Goal: Transaction & Acquisition: Purchase product/service

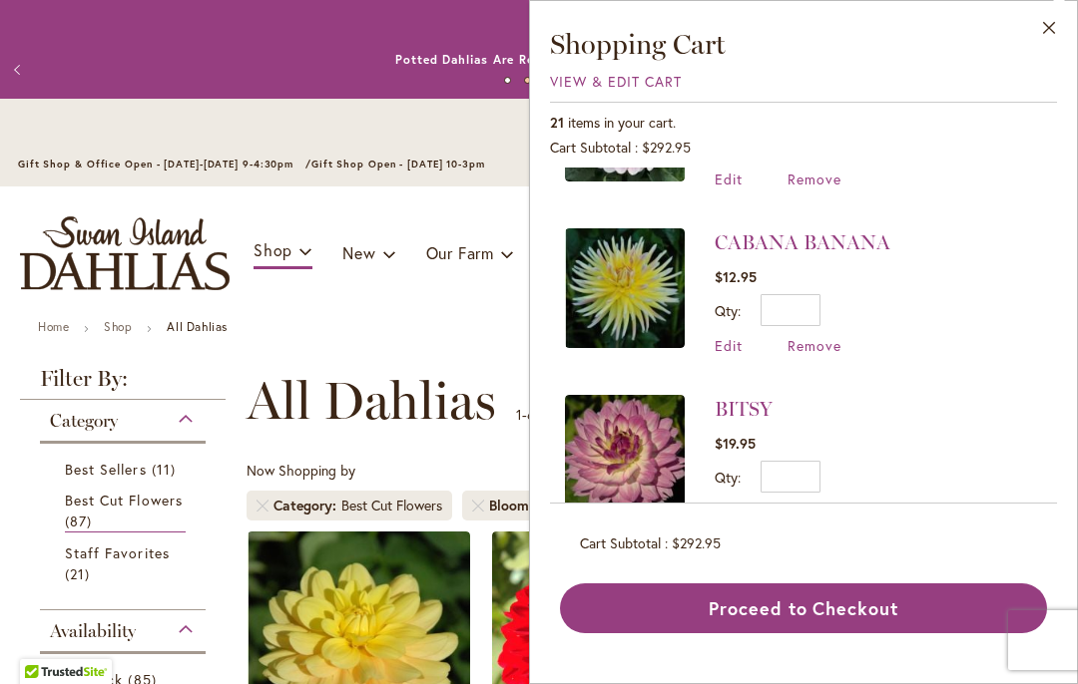
scroll to position [1322, 0]
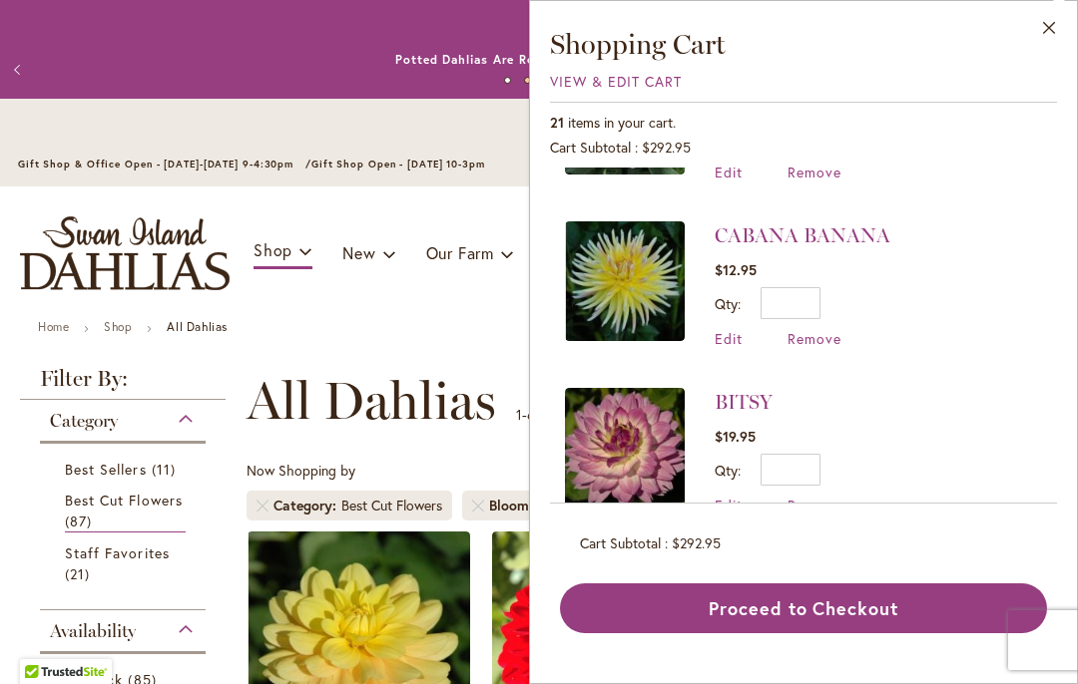
click at [830, 329] on span "Remove" at bounding box center [814, 338] width 54 height 19
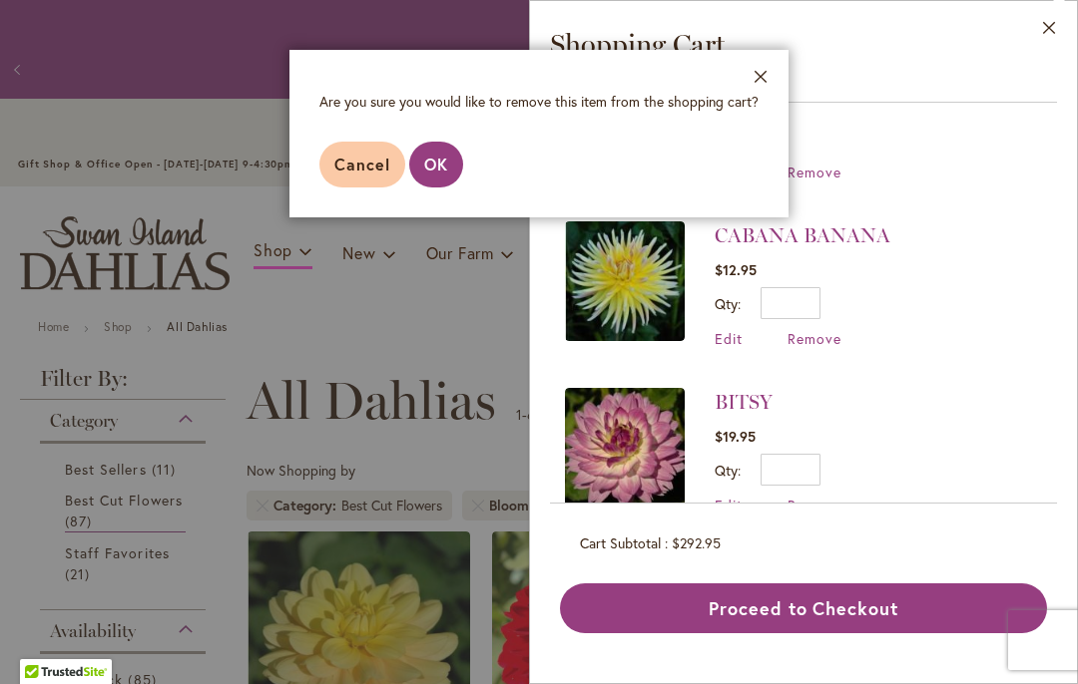
click at [444, 170] on span "OK" at bounding box center [436, 164] width 24 height 21
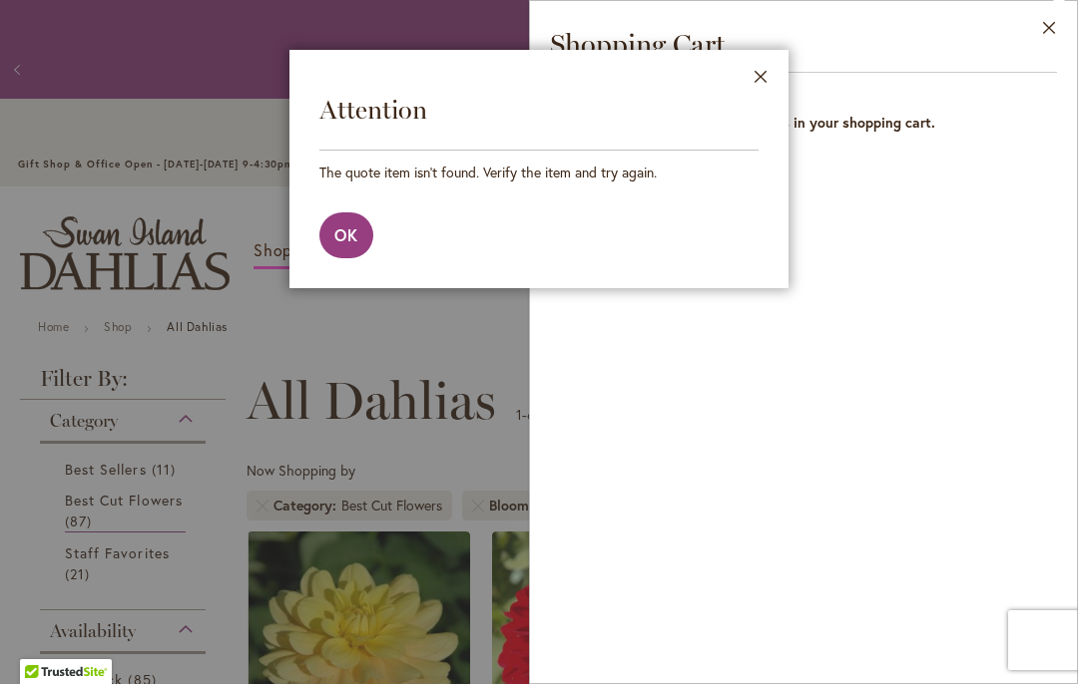
click at [775, 66] on button "Close" at bounding box center [760, 81] width 55 height 63
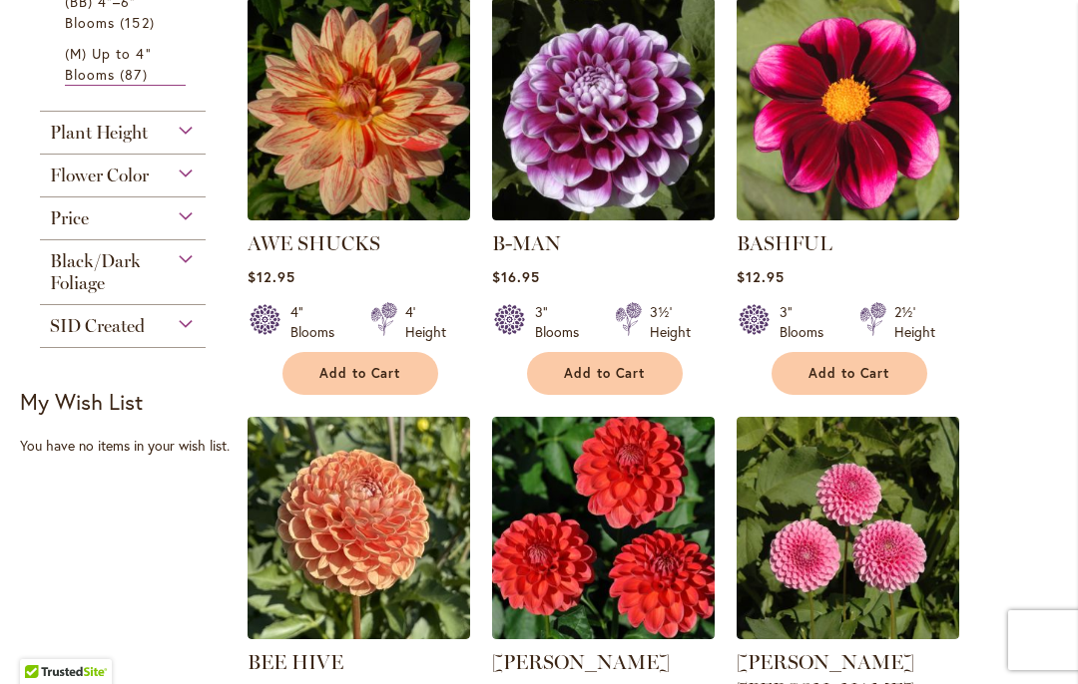
scroll to position [958, 0]
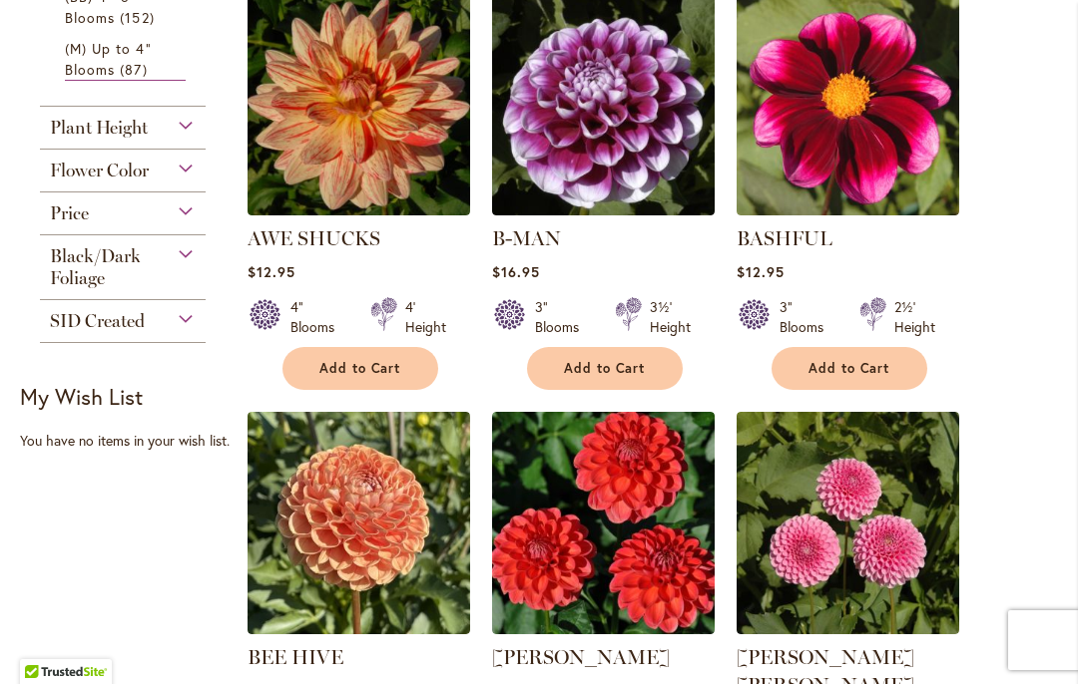
click at [150, 133] on div "Plant Height" at bounding box center [123, 123] width 166 height 32
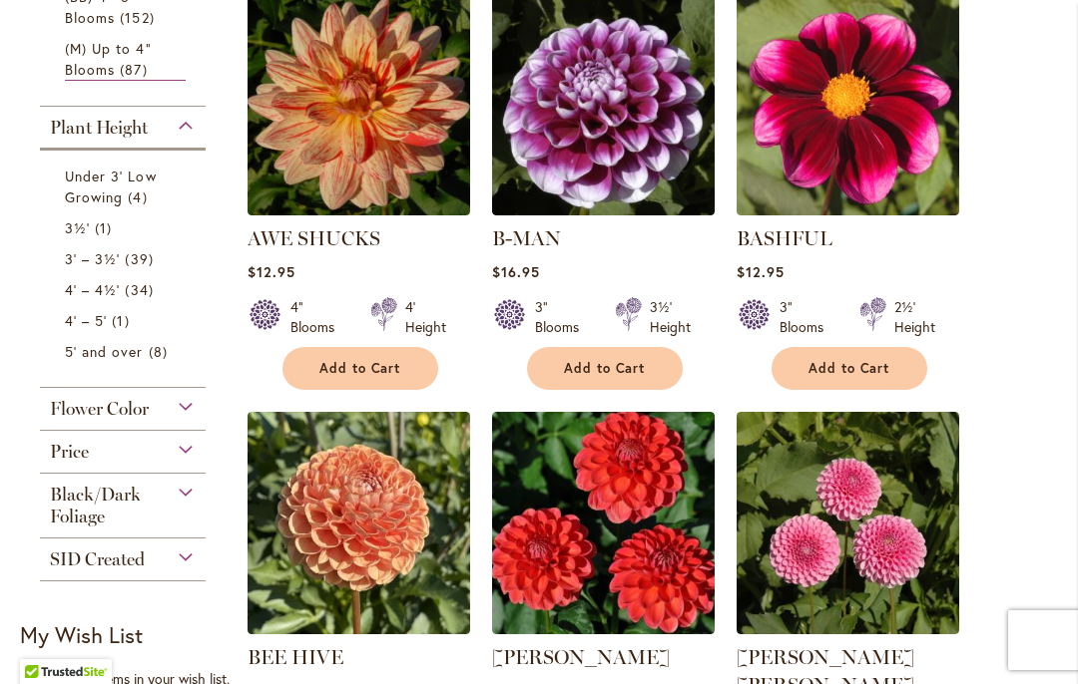
click at [111, 226] on span "1 item" at bounding box center [106, 227] width 22 height 21
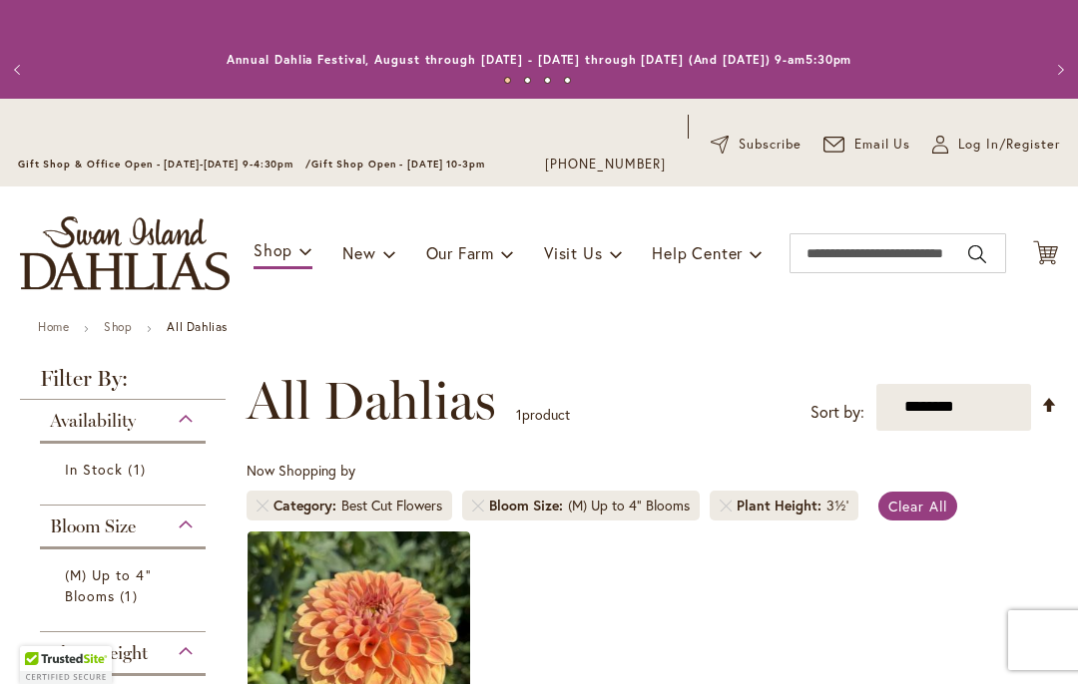
scroll to position [446, 0]
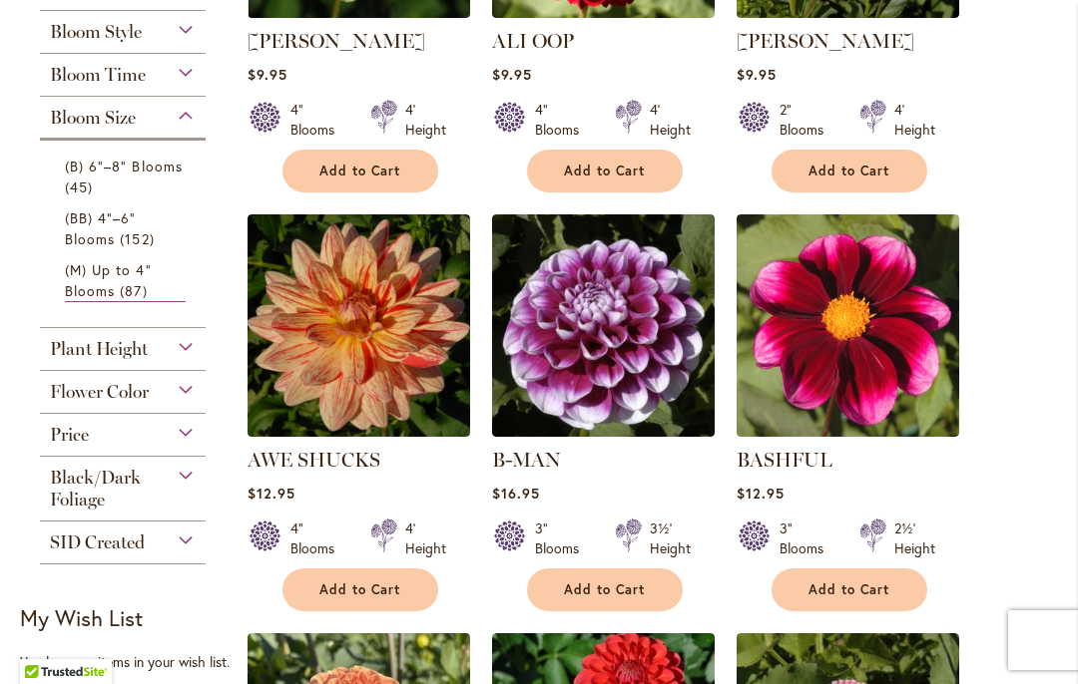
scroll to position [737, 0]
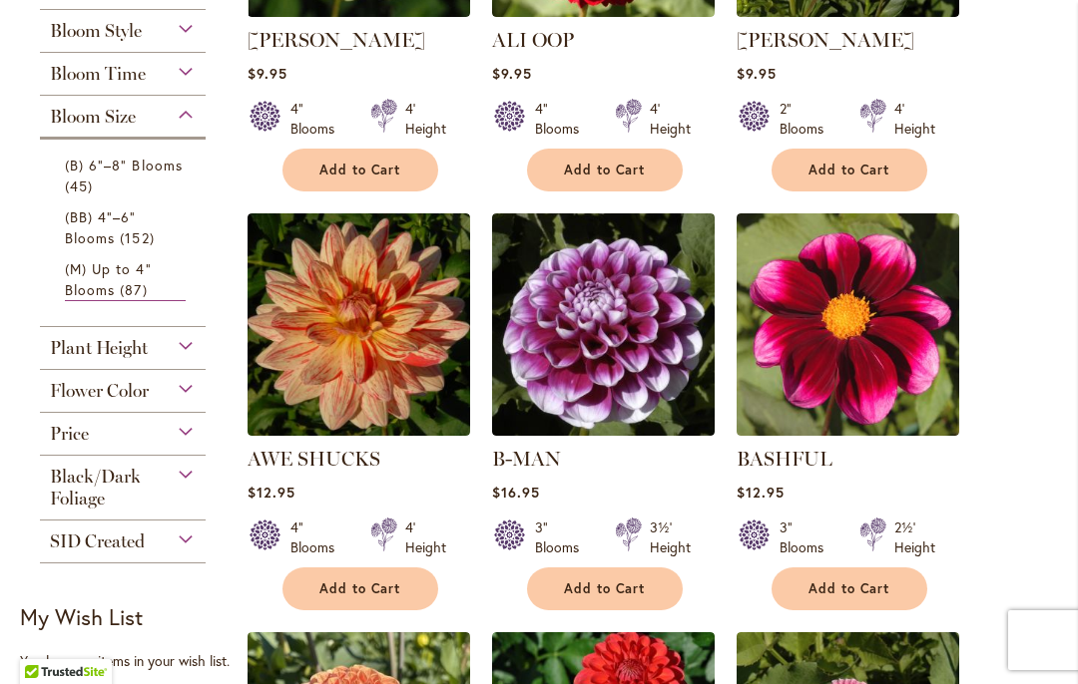
click at [197, 340] on div "Plant Height" at bounding box center [123, 343] width 166 height 32
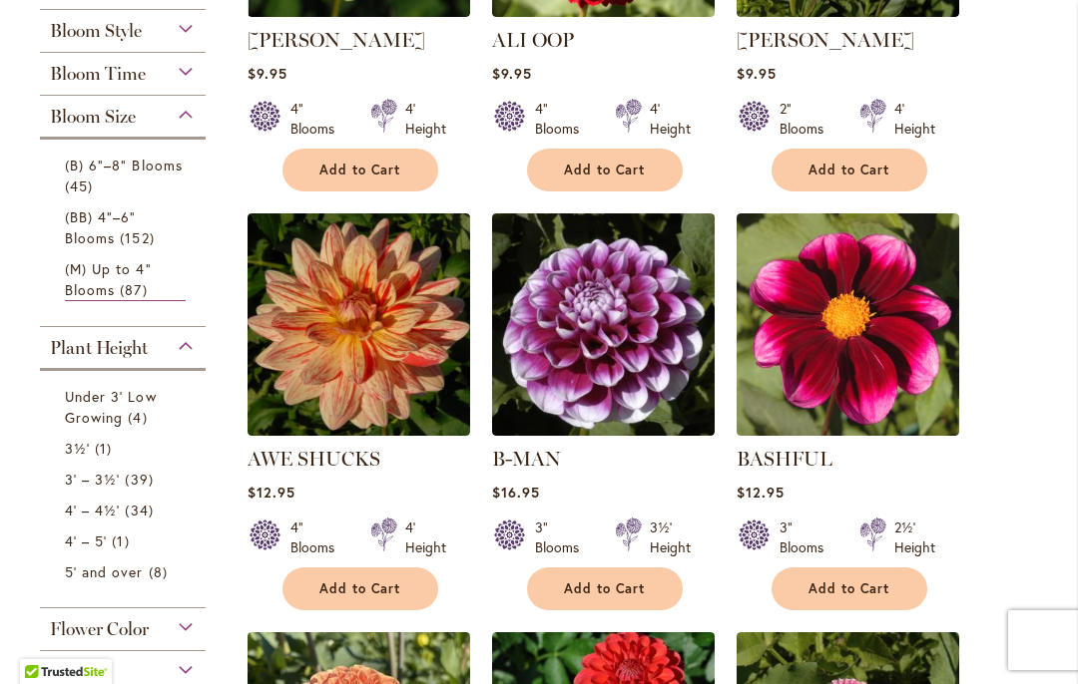
click at [136, 476] on span "39 items" at bounding box center [141, 479] width 33 height 21
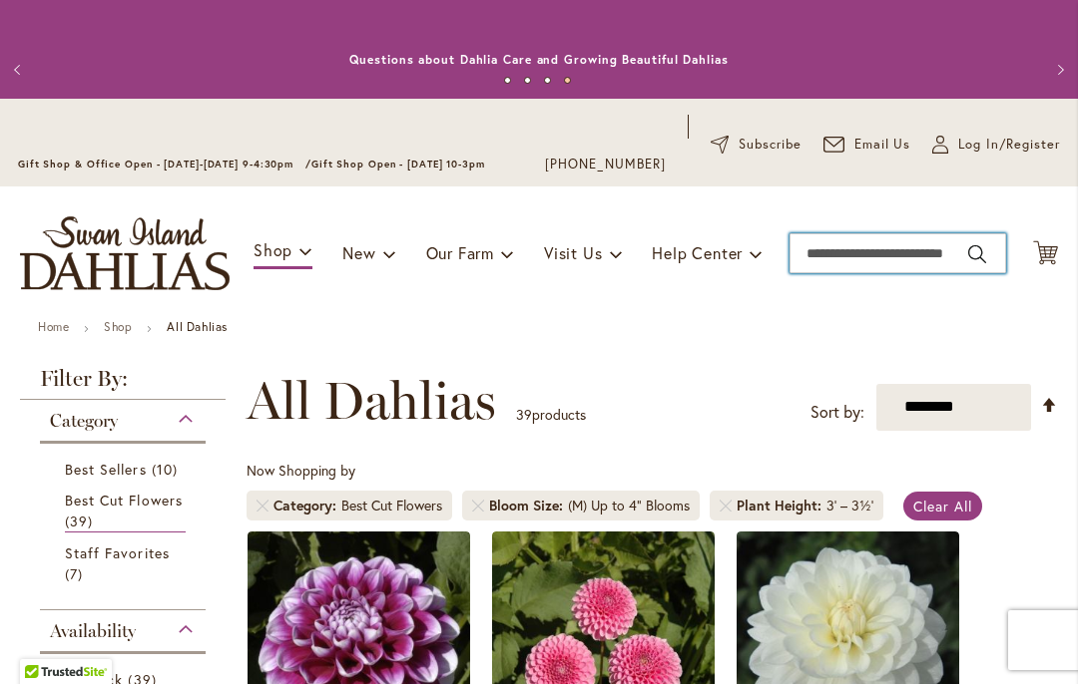
click at [857, 248] on input "Search" at bounding box center [897, 253] width 216 height 40
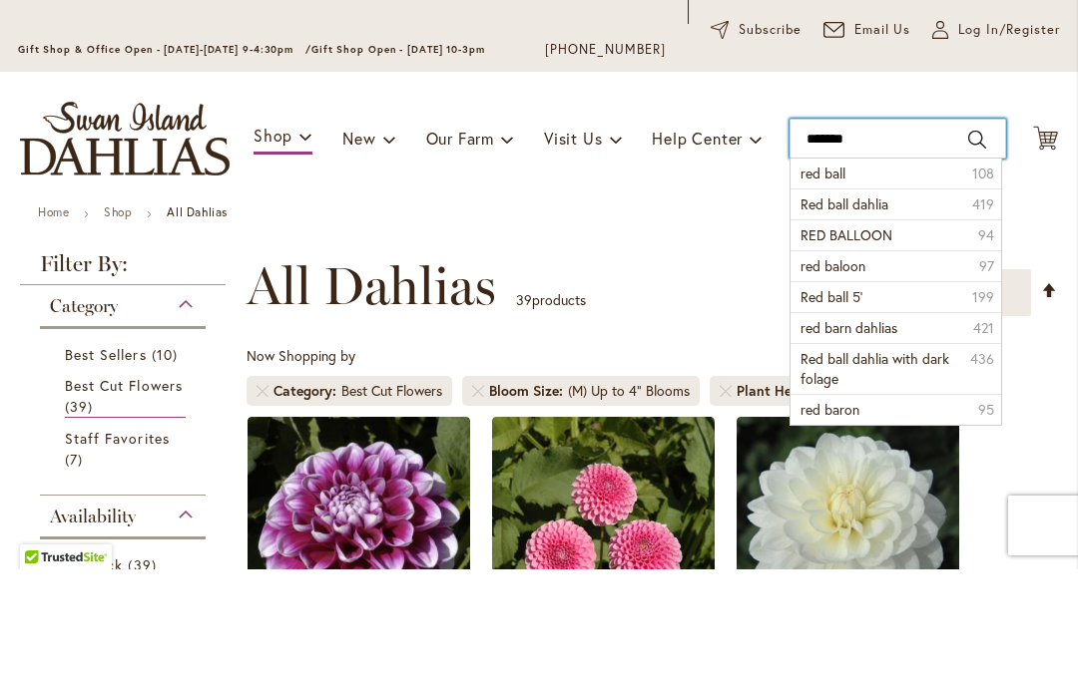
type input "********"
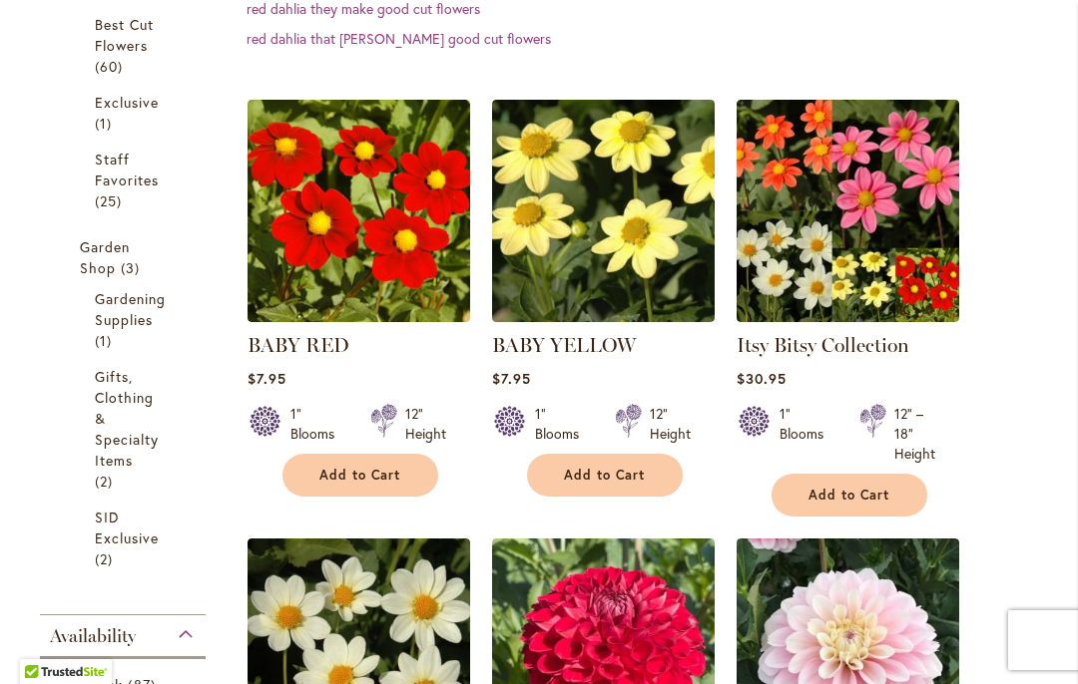
scroll to position [699, 0]
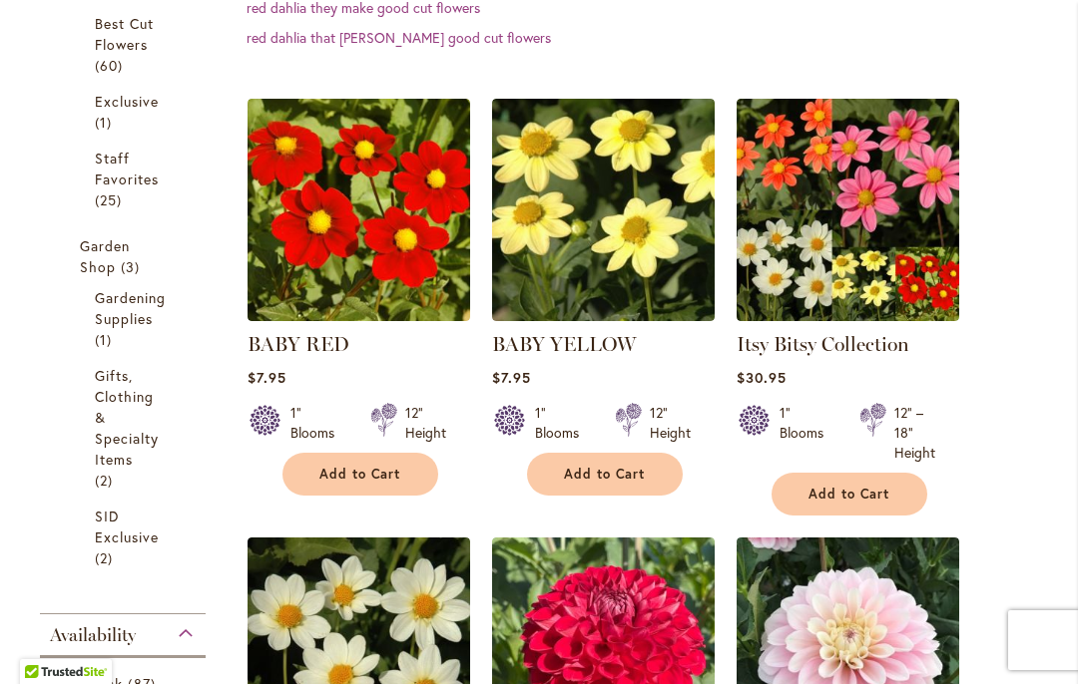
click at [862, 489] on span "Add to Cart" at bounding box center [849, 494] width 82 height 17
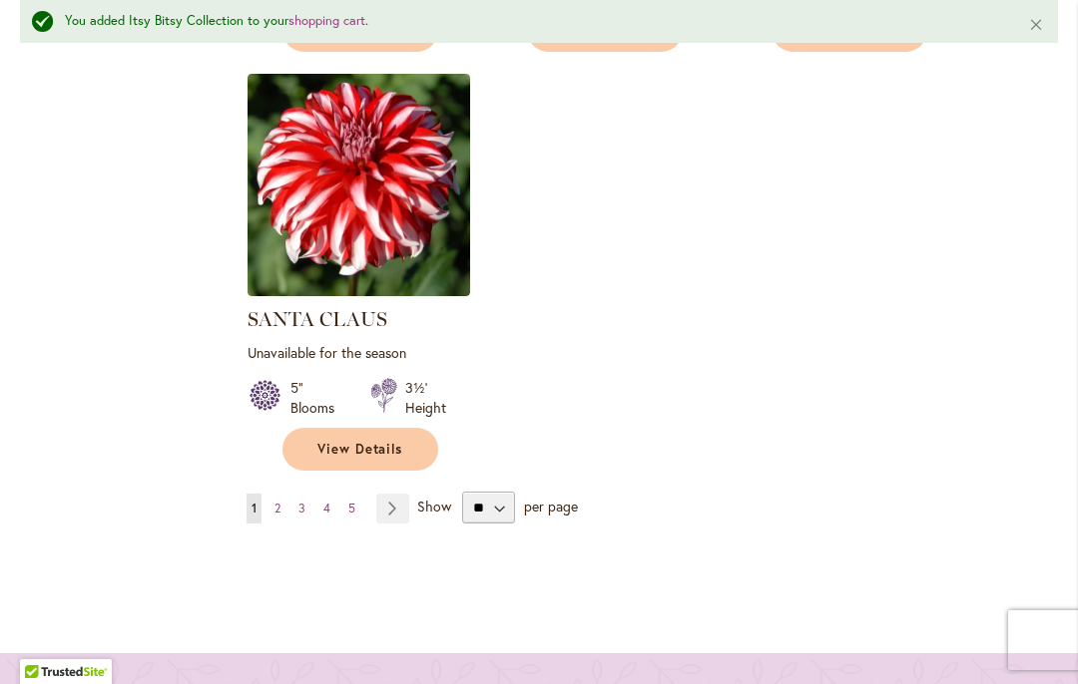
scroll to position [2898, 0]
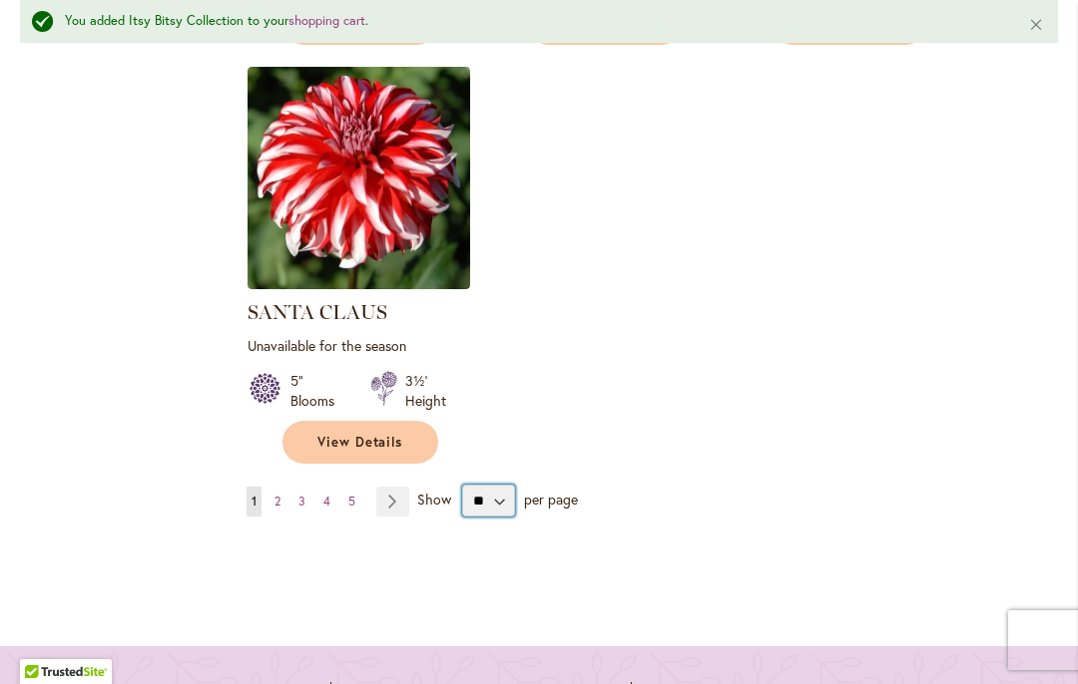
click at [506, 495] on select "** ** ** **" at bounding box center [488, 501] width 53 height 32
select select "**"
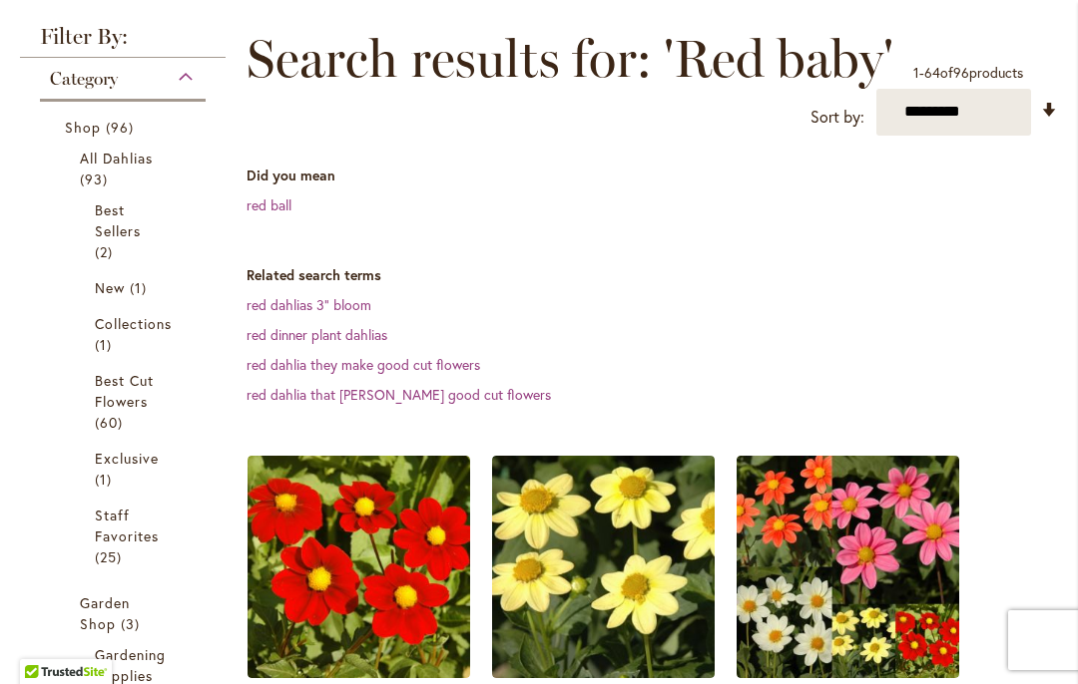
scroll to position [338, 0]
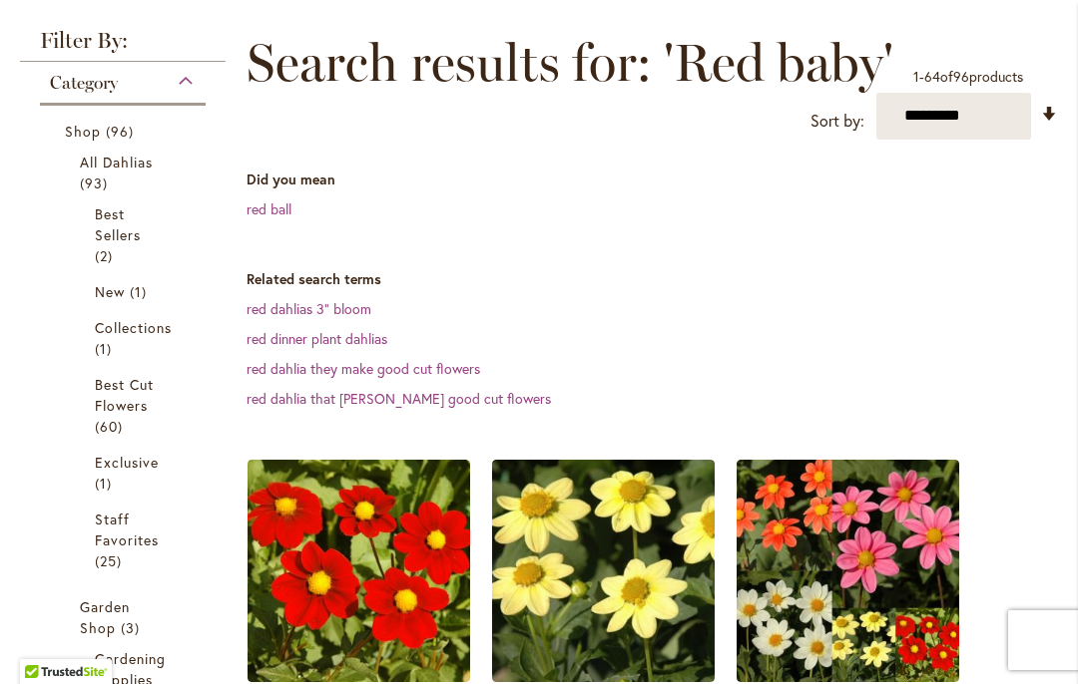
click at [144, 391] on span "Best Cut Flowers" at bounding box center [124, 395] width 59 height 40
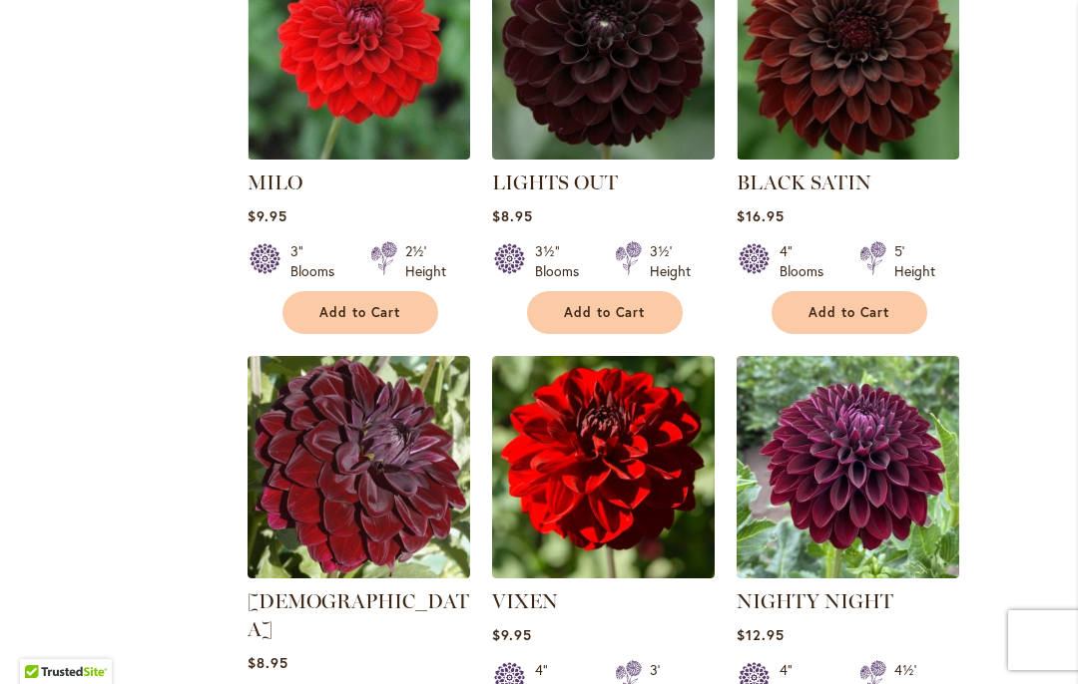
scroll to position [3922, 0]
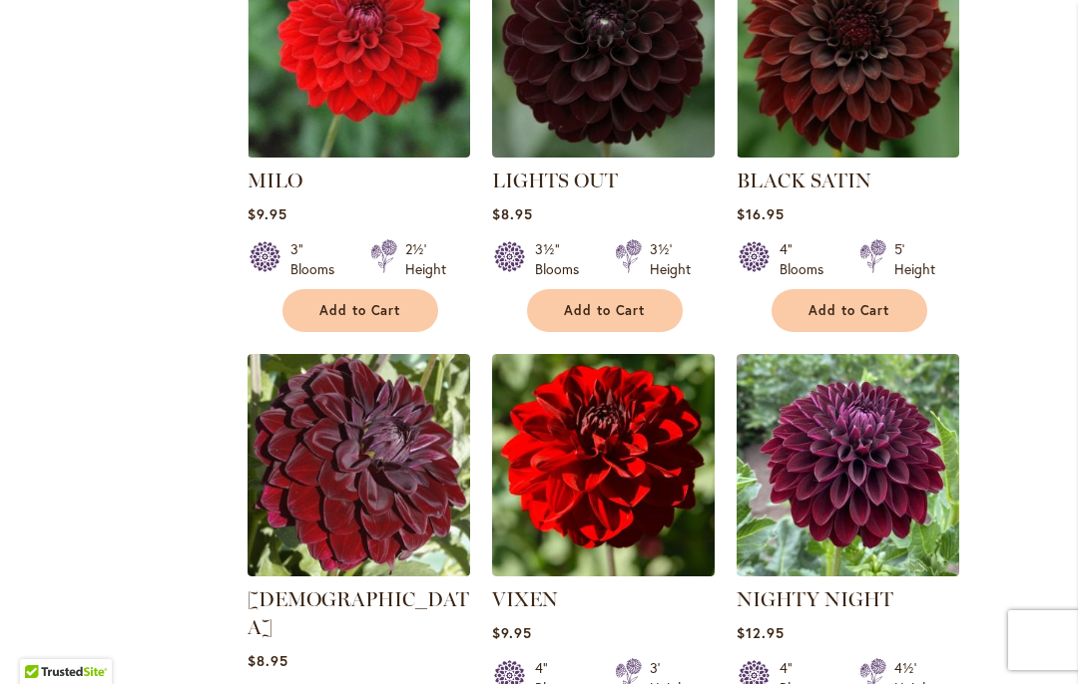
click at [608, 302] on span "Add to Cart" at bounding box center [605, 310] width 82 height 17
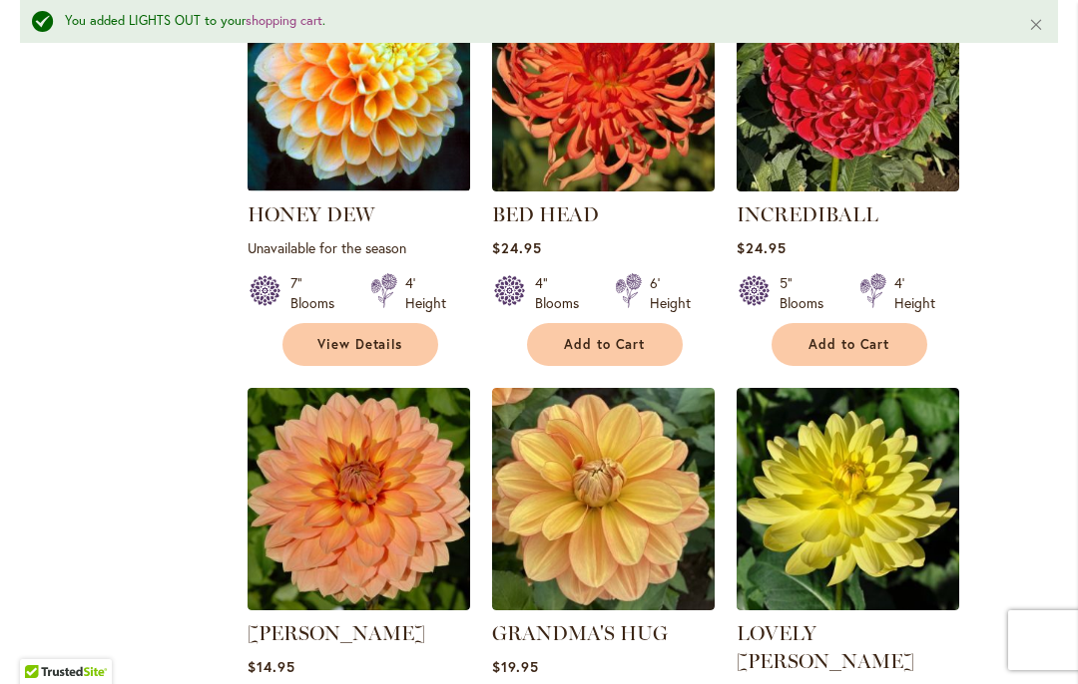
scroll to position [8240, 0]
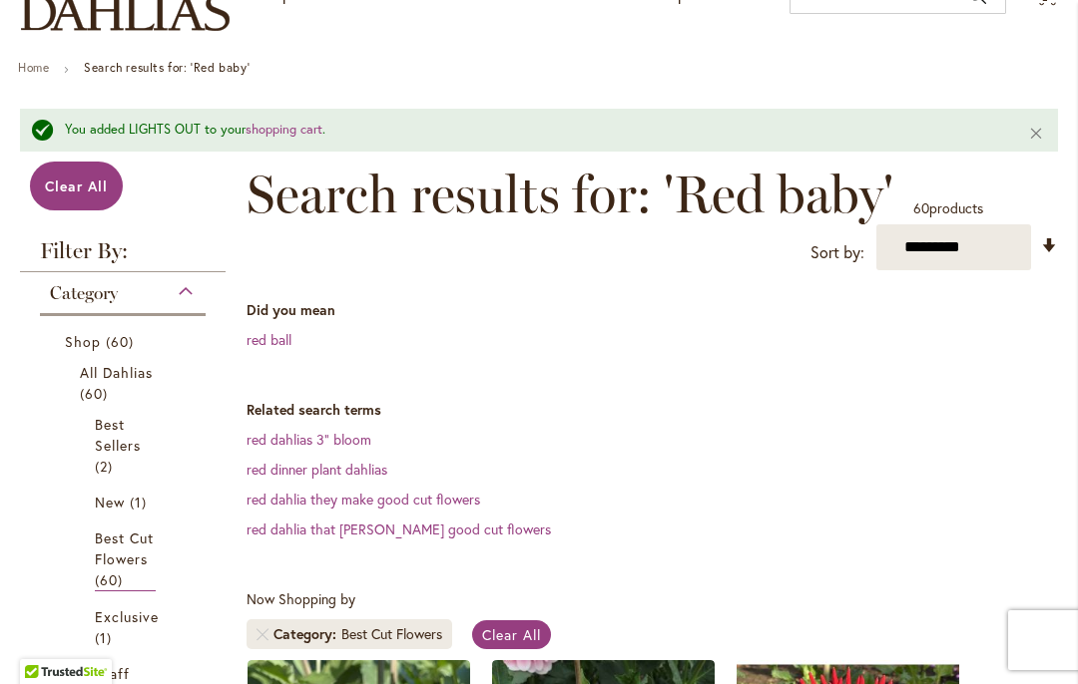
scroll to position [191, 0]
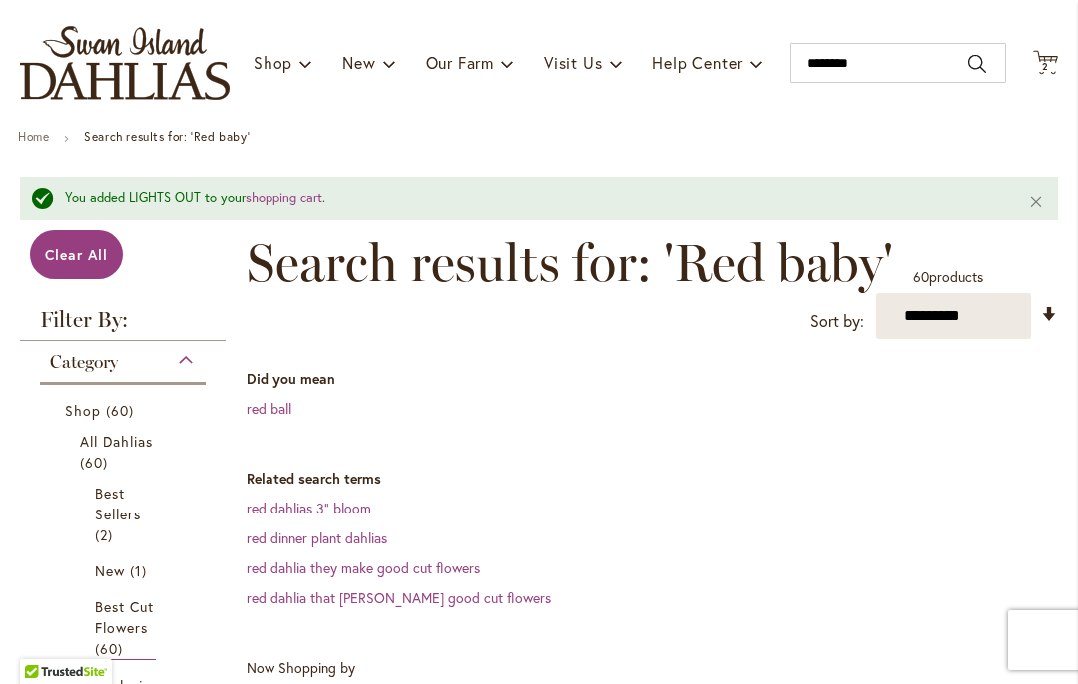
click at [1056, 64] on icon "Cart .cls-1 { fill: #231f20; }" at bounding box center [1045, 62] width 25 height 25
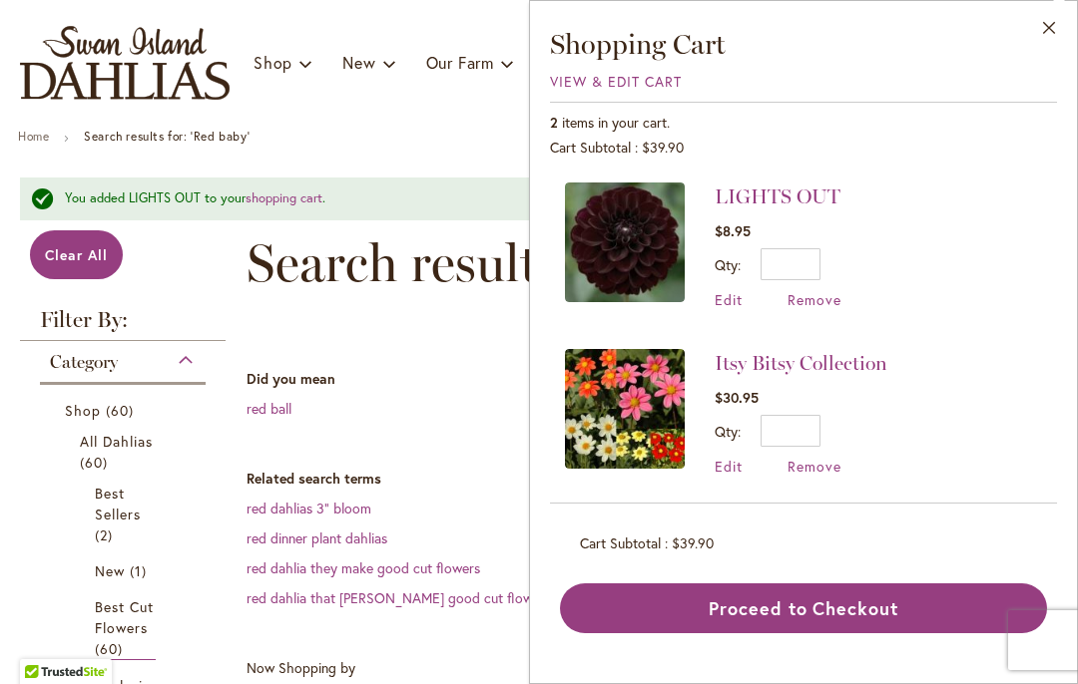
click at [421, 386] on dt "Did you mean" at bounding box center [651, 379] width 811 height 20
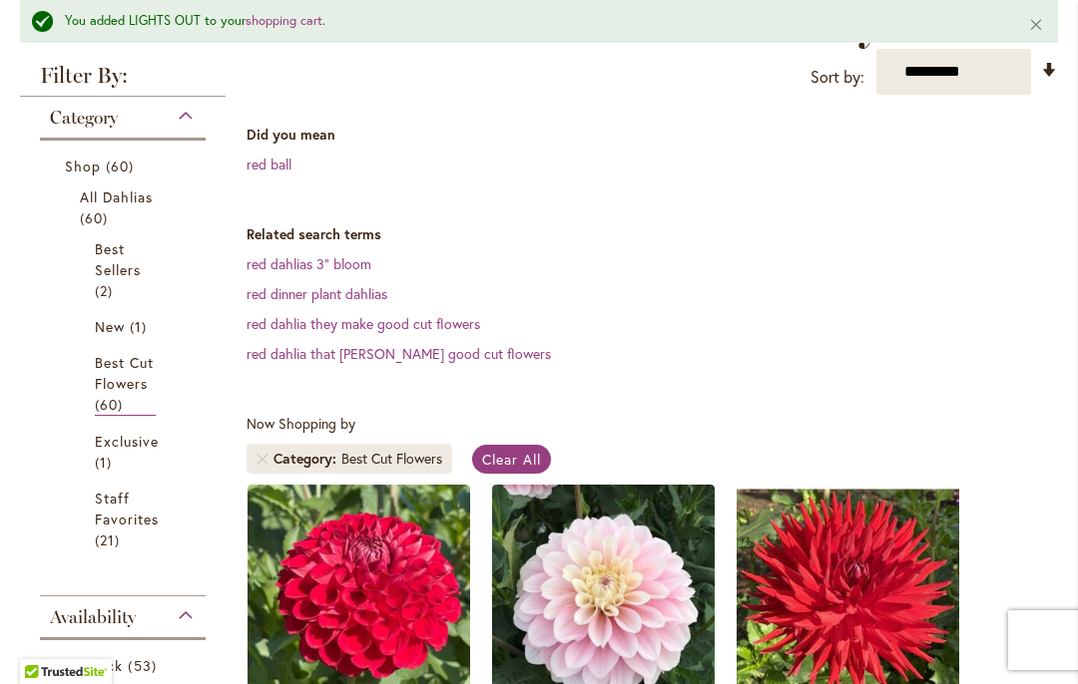
scroll to position [438, 0]
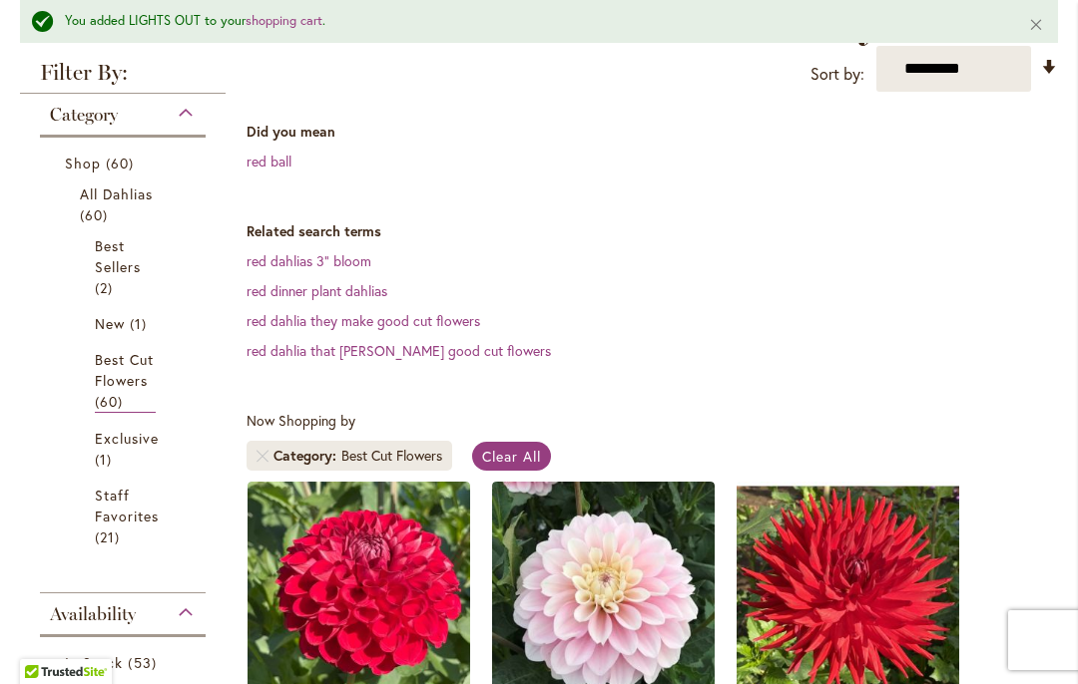
click at [124, 195] on span "All Dahlias" at bounding box center [117, 194] width 74 height 19
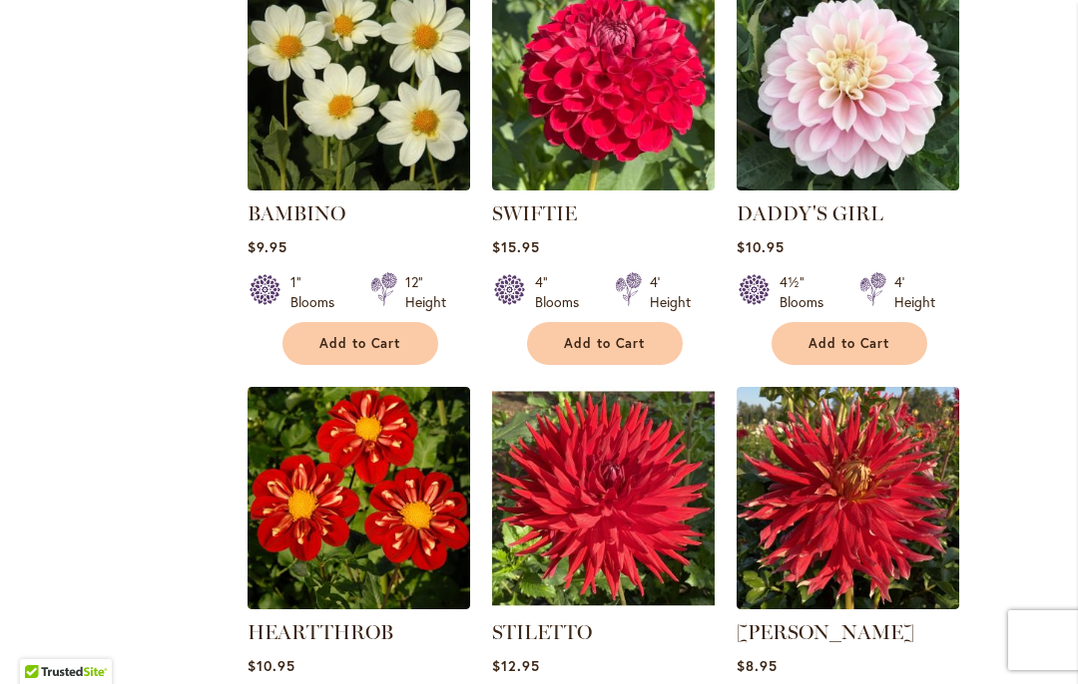
scroll to position [1349, 0]
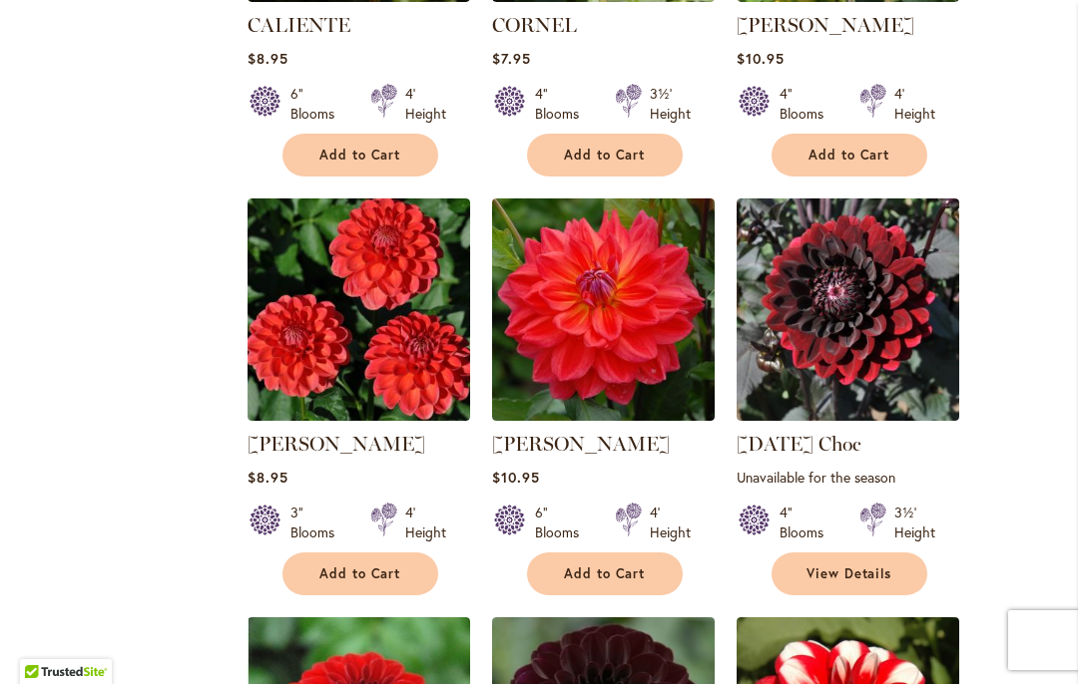
scroll to position [4960, 0]
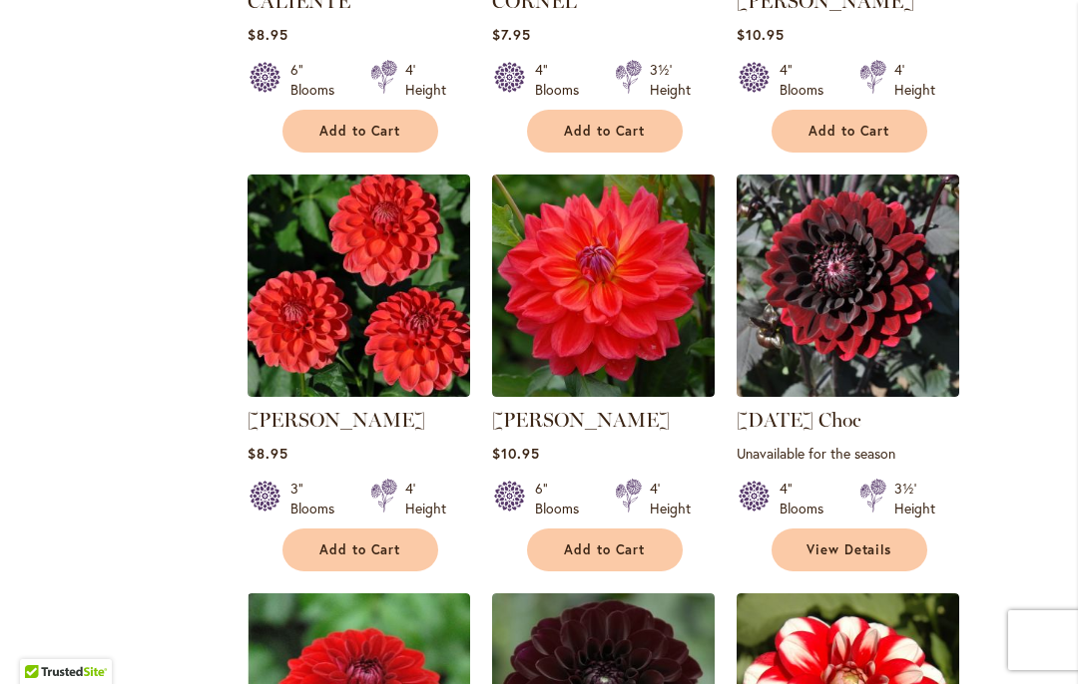
click at [868, 542] on span "View Details" at bounding box center [849, 550] width 86 height 17
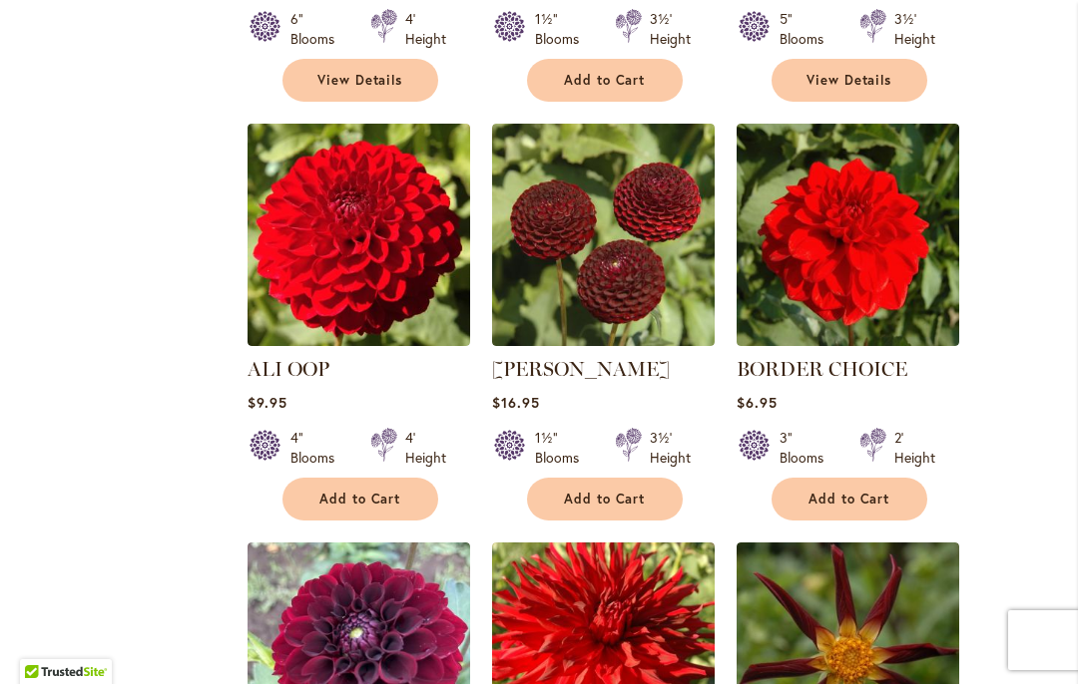
scroll to position [2859, 0]
click at [623, 493] on span "Add to Cart" at bounding box center [605, 499] width 82 height 17
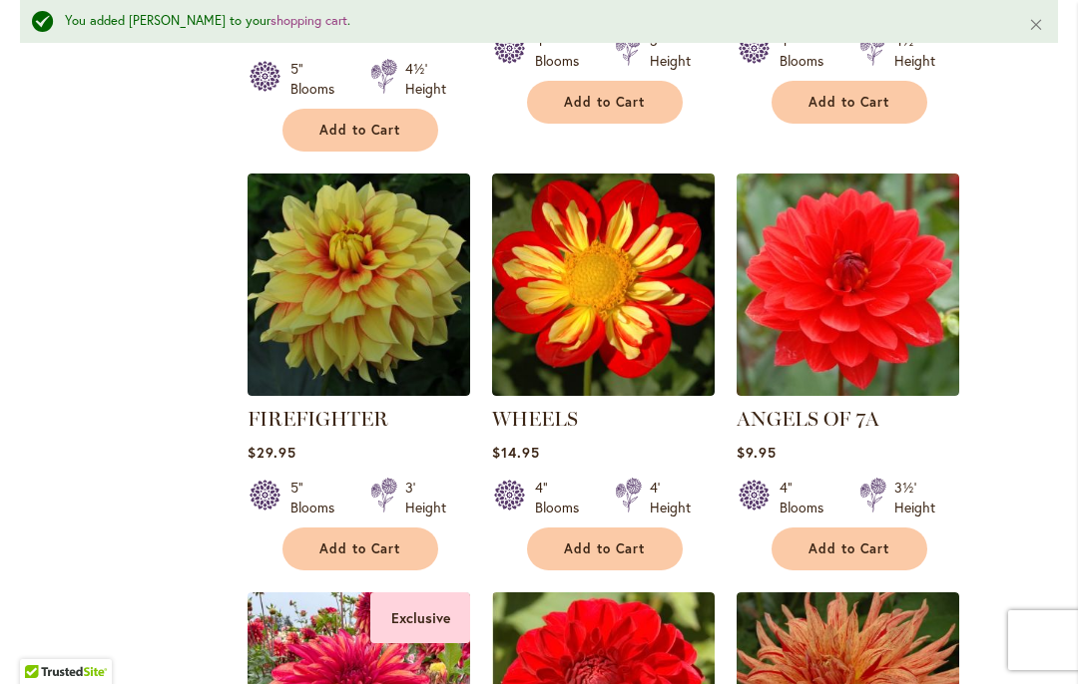
scroll to position [6717, 0]
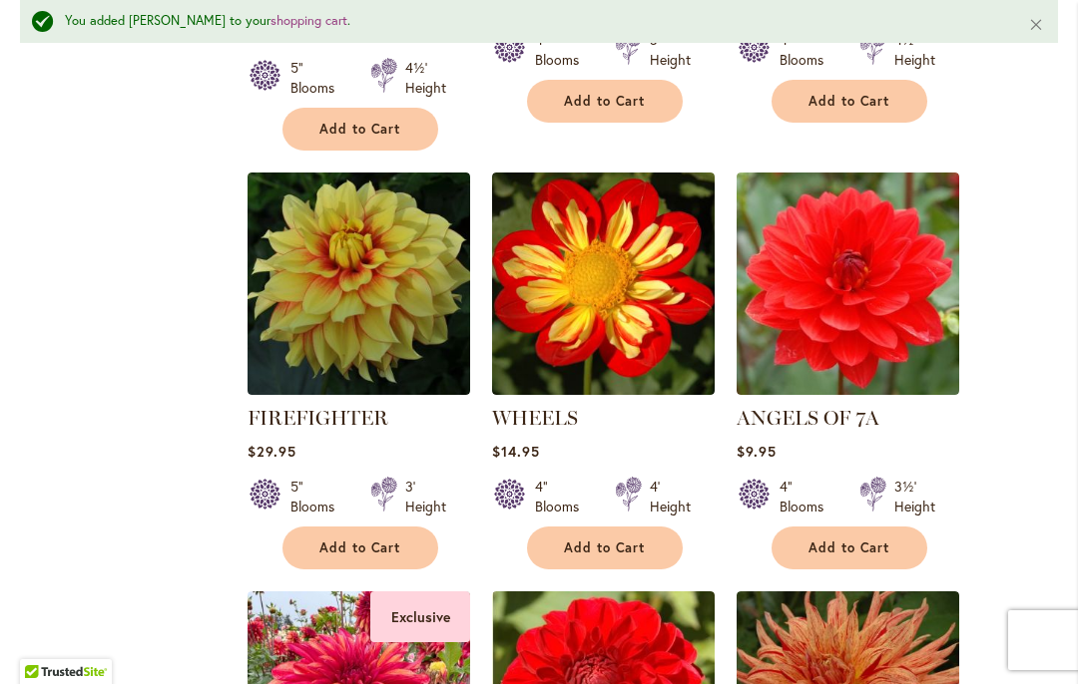
click at [360, 527] on button "Add to Cart" at bounding box center [360, 548] width 156 height 43
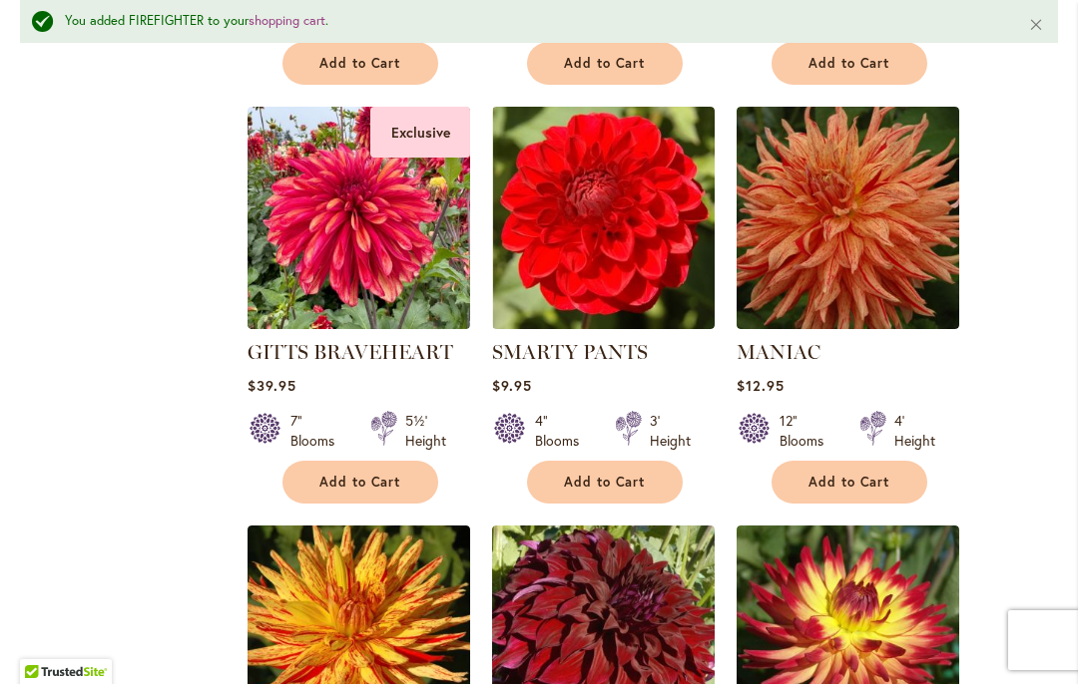
scroll to position [7234, 0]
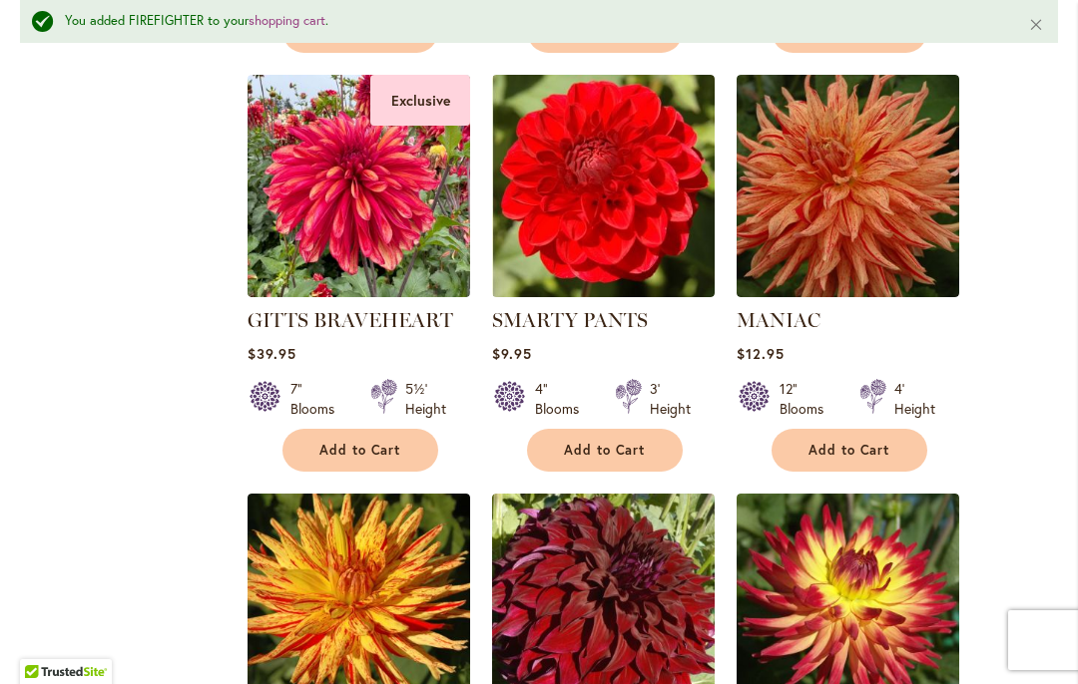
click at [623, 442] on span "Add to Cart" at bounding box center [605, 450] width 82 height 17
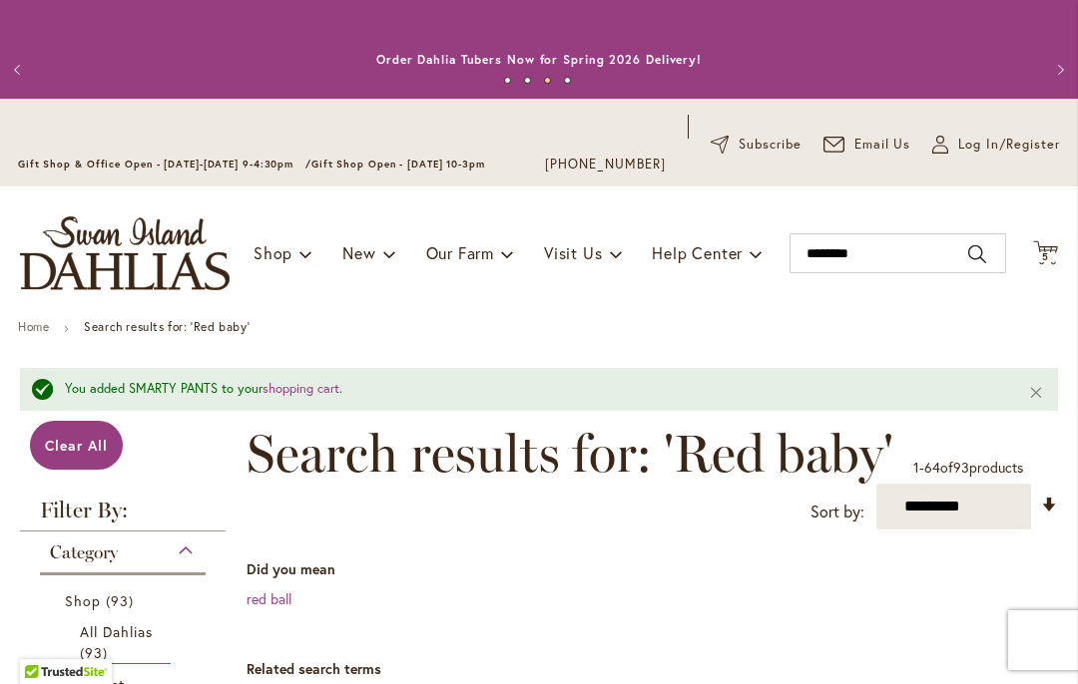
scroll to position [0, 0]
click at [899, 249] on input "********" at bounding box center [897, 253] width 216 height 40
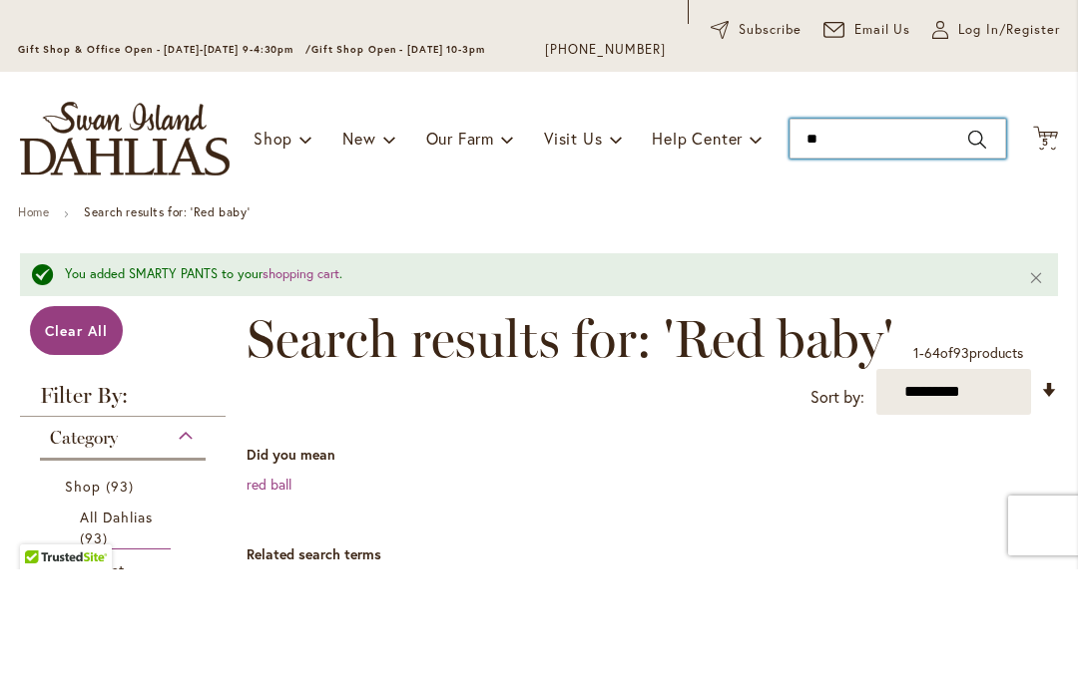
type input "*"
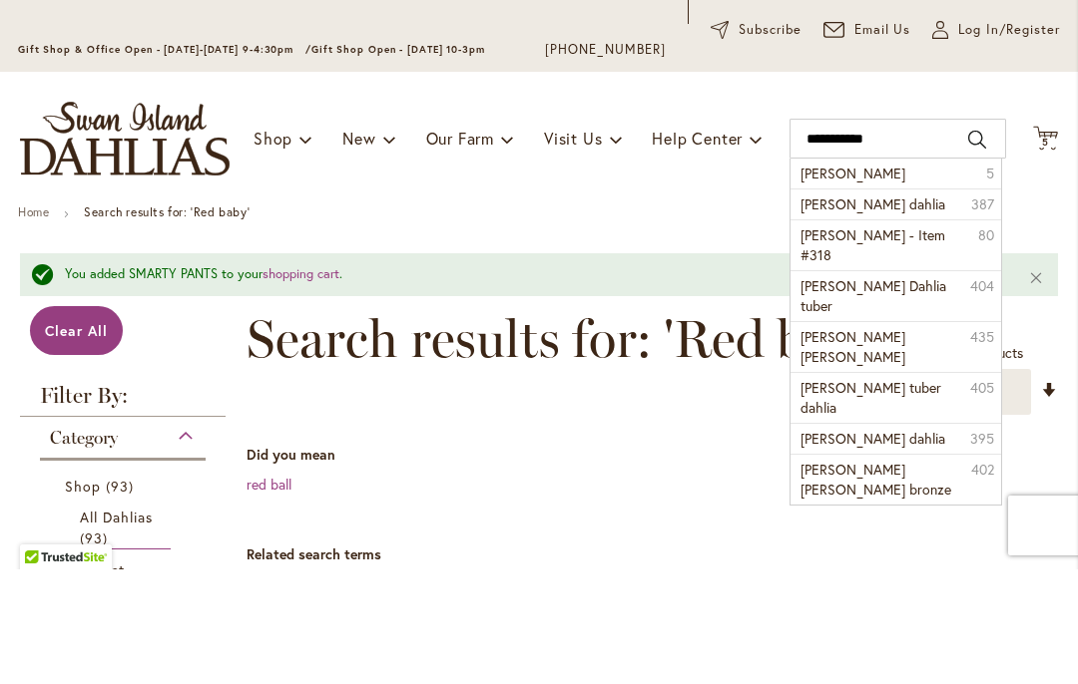
click at [945, 340] on span "Amber Queen - Item #318" at bounding box center [872, 359] width 145 height 39
type input "**********"
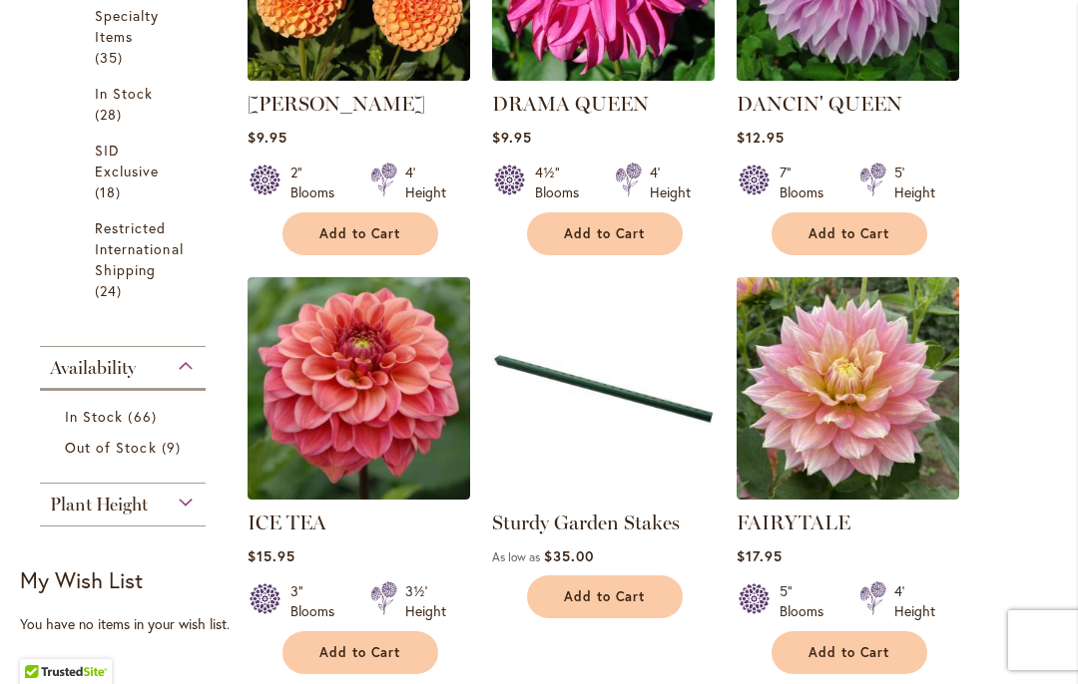
scroll to position [1030, 0]
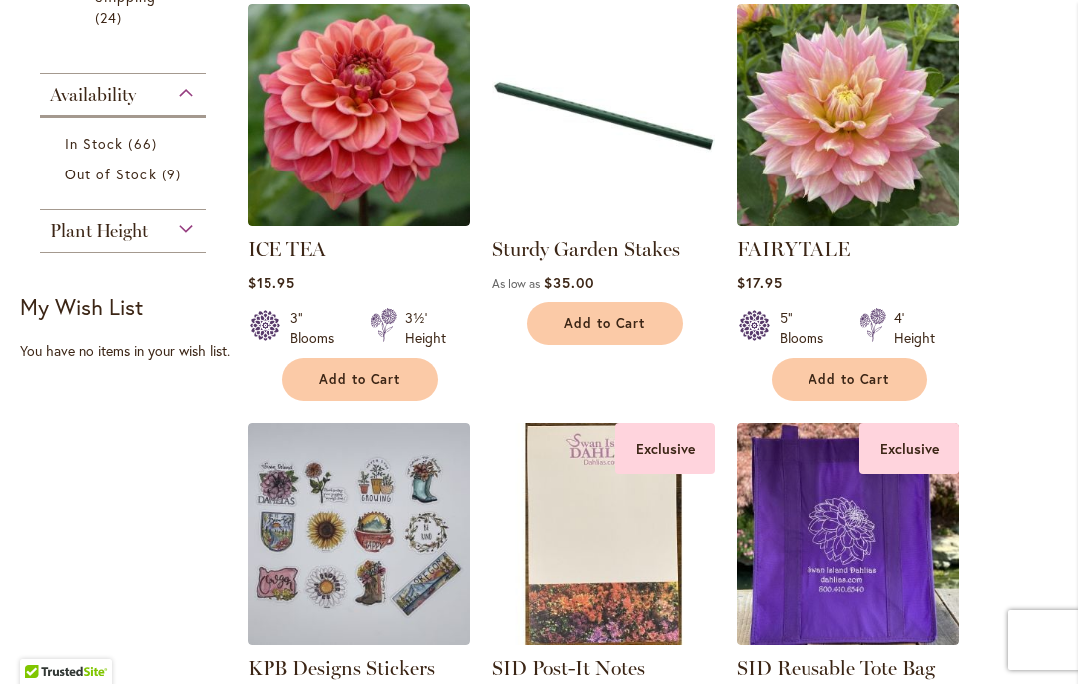
scroll to position [1310, 0]
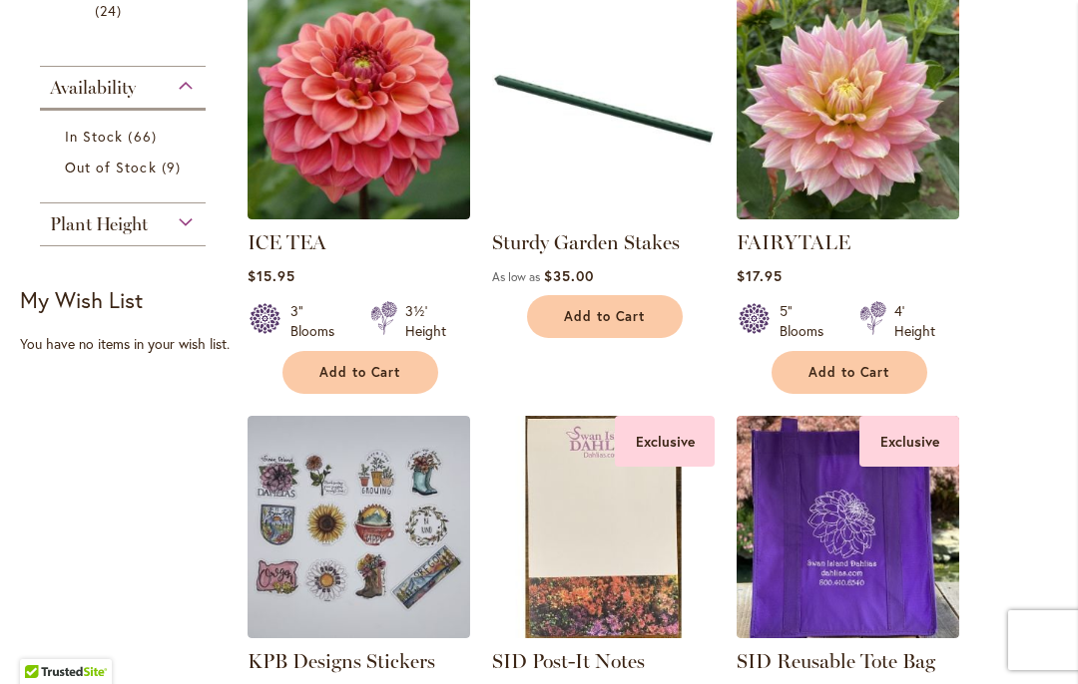
click at [381, 371] on span "Add to Cart" at bounding box center [360, 372] width 82 height 17
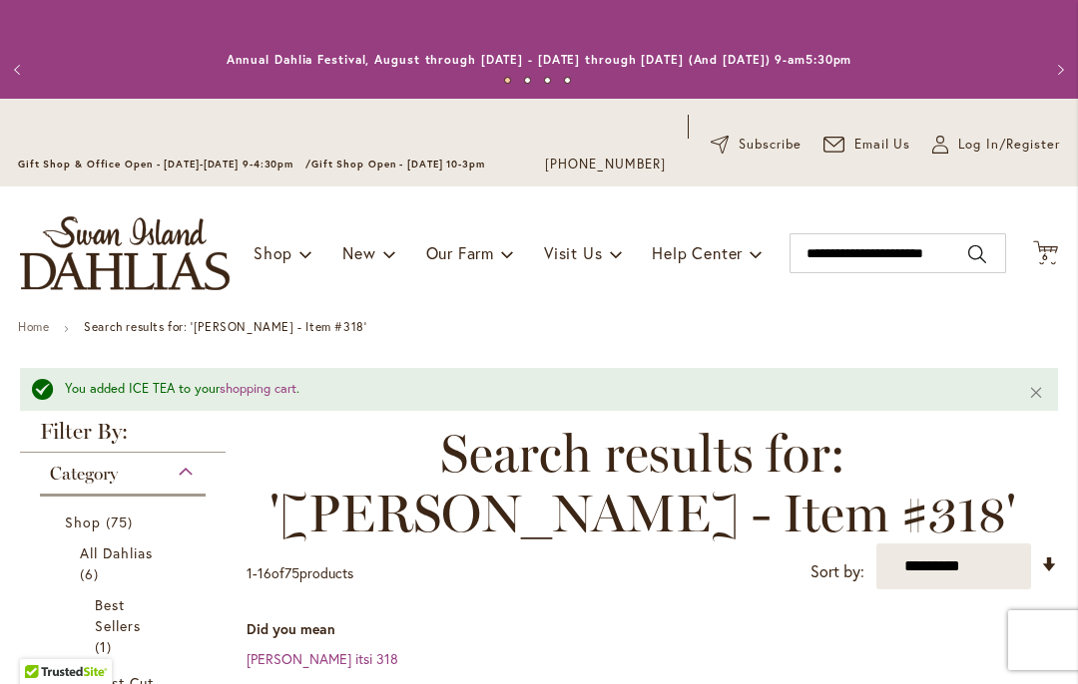
scroll to position [0, 0]
click at [1053, 252] on span "6 6 items" at bounding box center [1046, 257] width 20 height 10
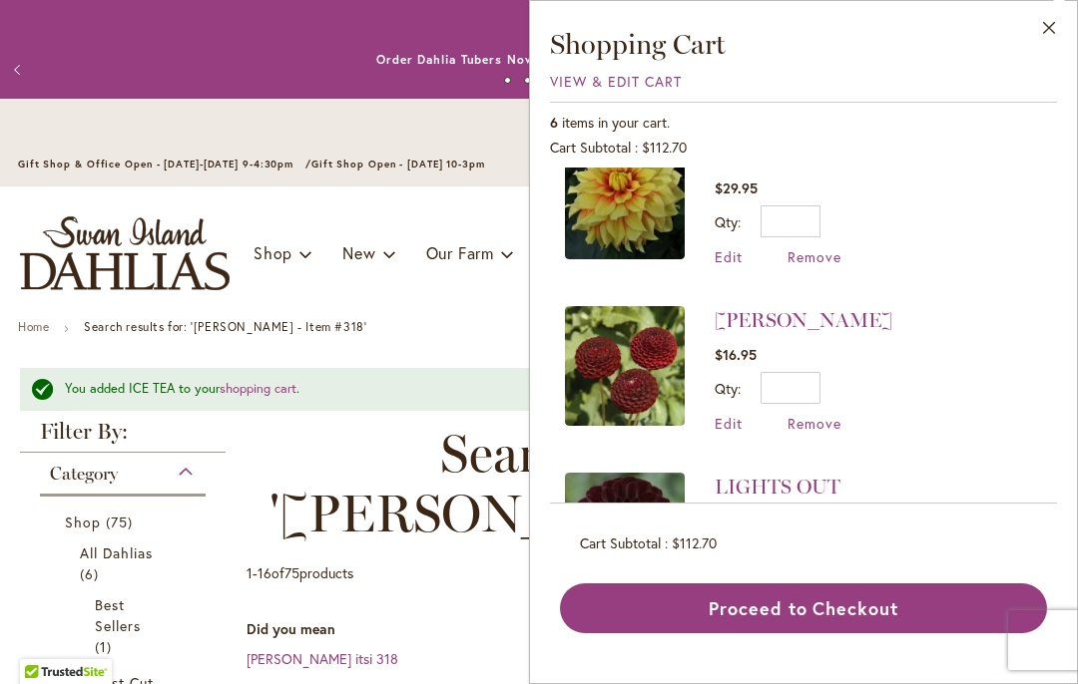
scroll to position [381, 0]
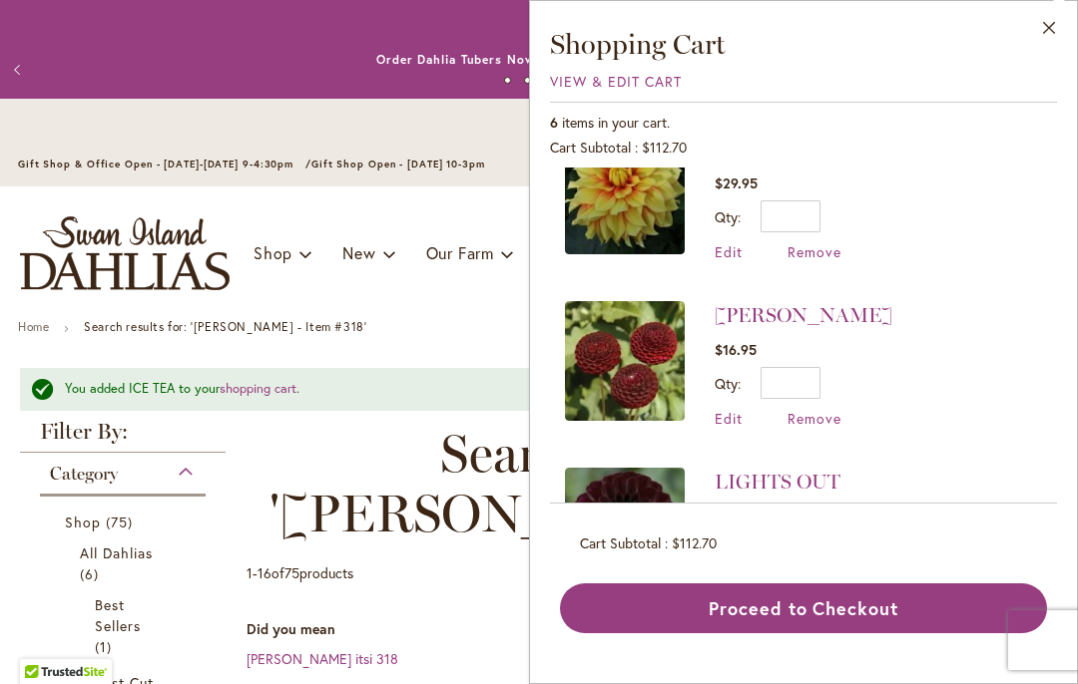
click at [832, 245] on span "Remove" at bounding box center [814, 251] width 54 height 19
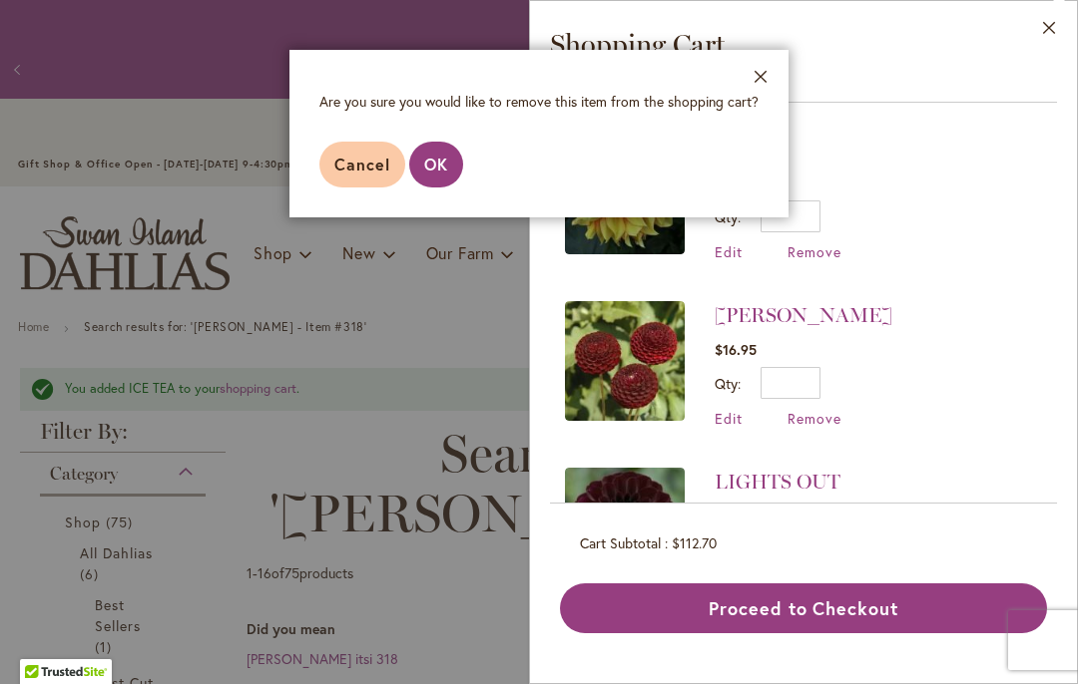
click at [431, 161] on span "OK" at bounding box center [436, 164] width 24 height 21
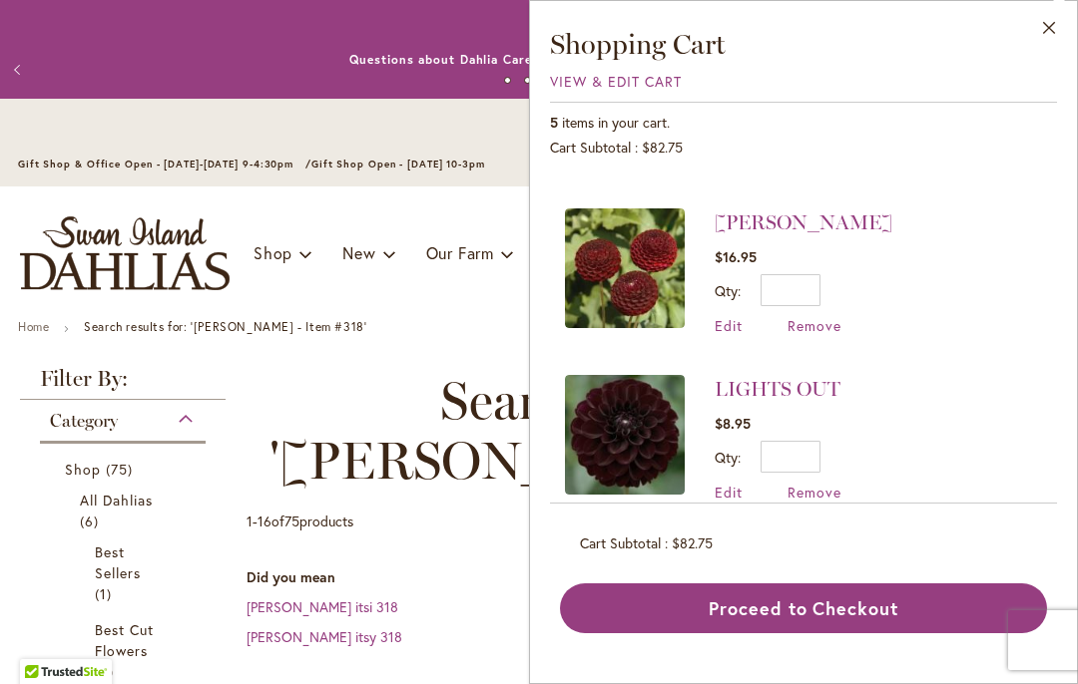
scroll to position [310, 0]
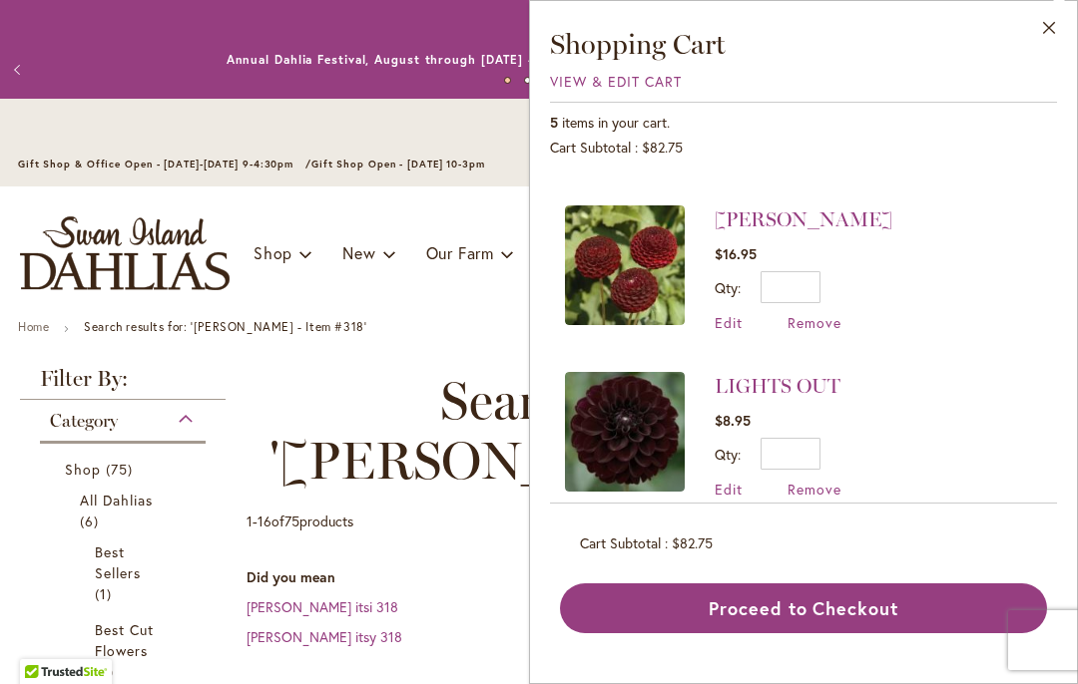
click at [836, 314] on span "Remove" at bounding box center [814, 322] width 54 height 19
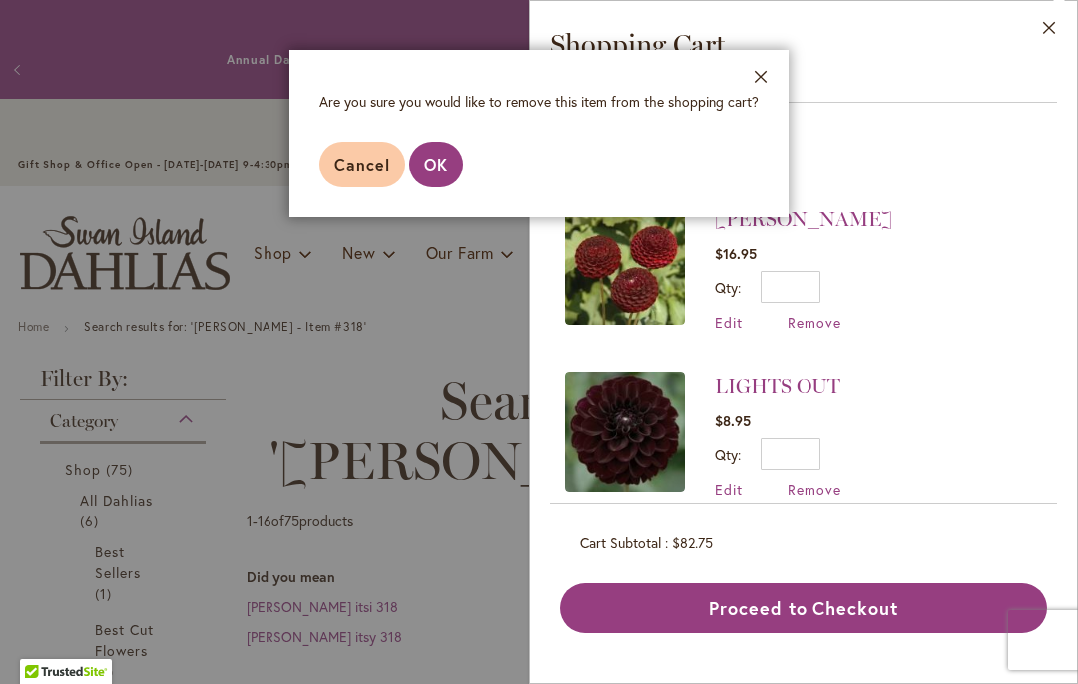
click at [444, 164] on span "OK" at bounding box center [436, 164] width 24 height 21
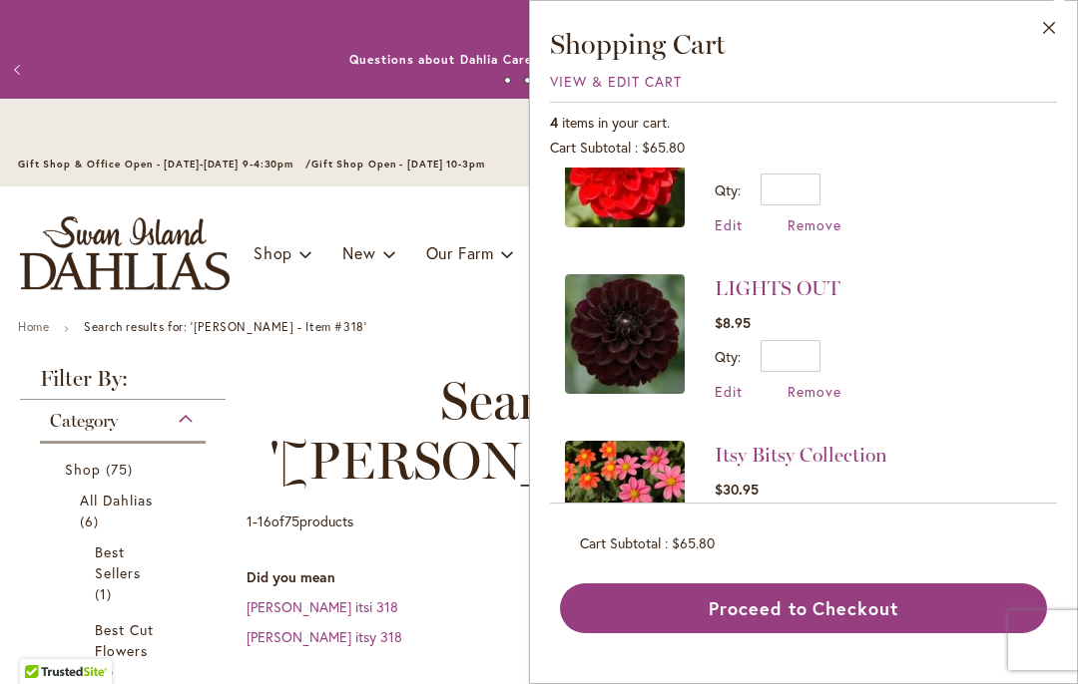
scroll to position [0, 0]
click at [780, 623] on div "4 items in your cart. Cart Subtotal $65.80 Recently added item(s) ICE TEA $15.9…" at bounding box center [803, 368] width 507 height 532
click at [1063, 38] on button "Close" at bounding box center [1049, 32] width 55 height 63
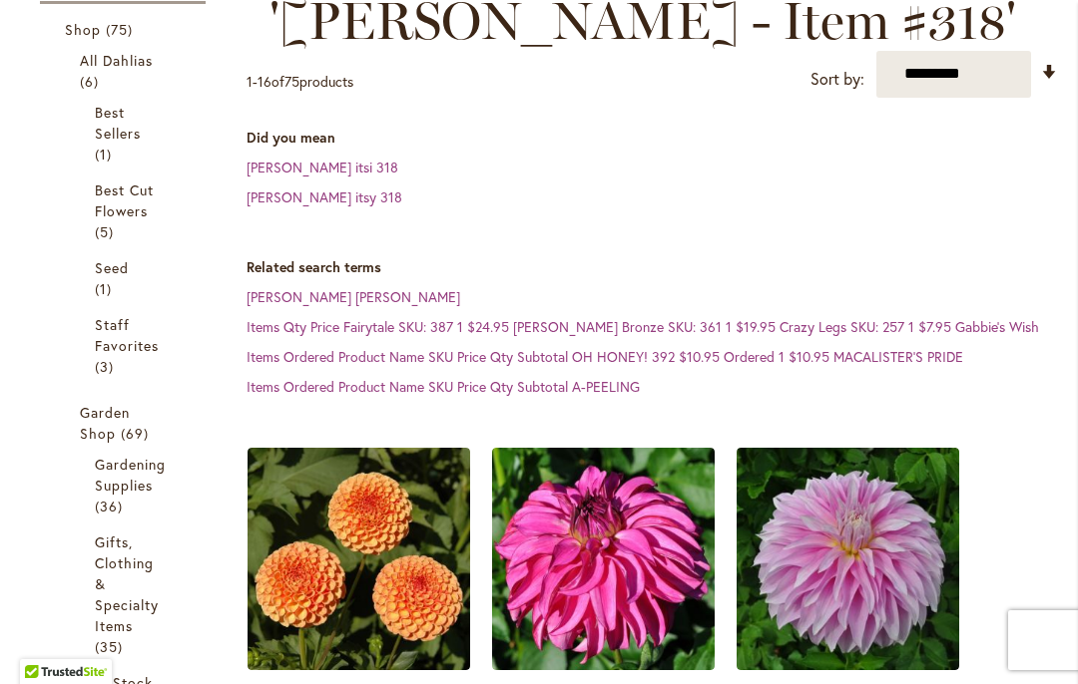
scroll to position [447, 0]
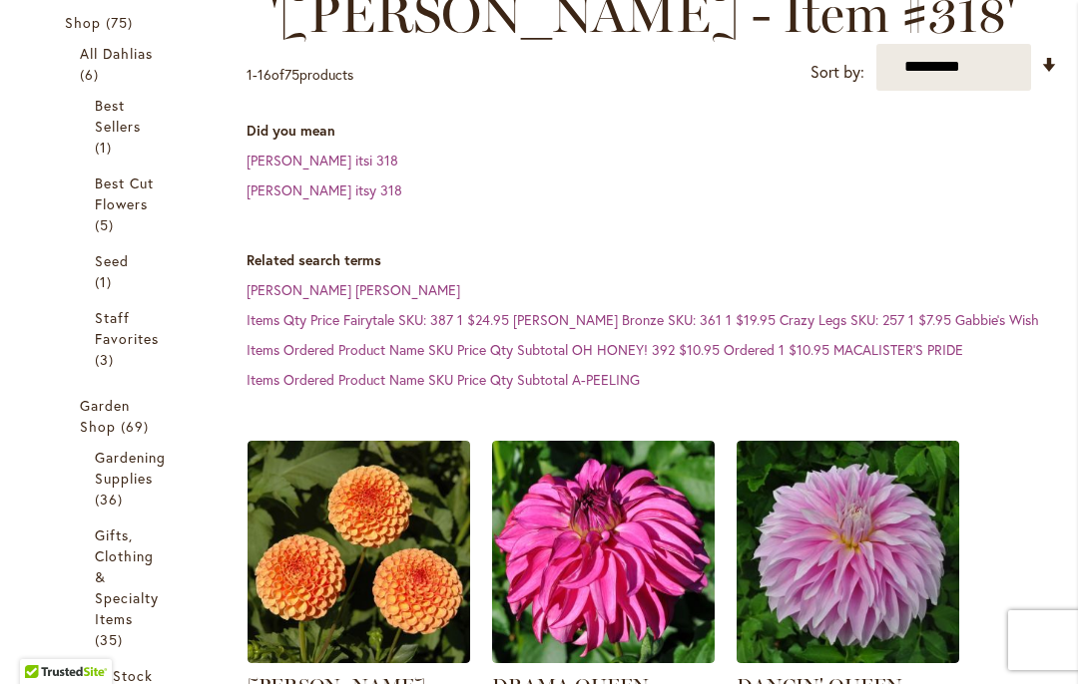
click at [115, 264] on span "Seed" at bounding box center [112, 260] width 34 height 19
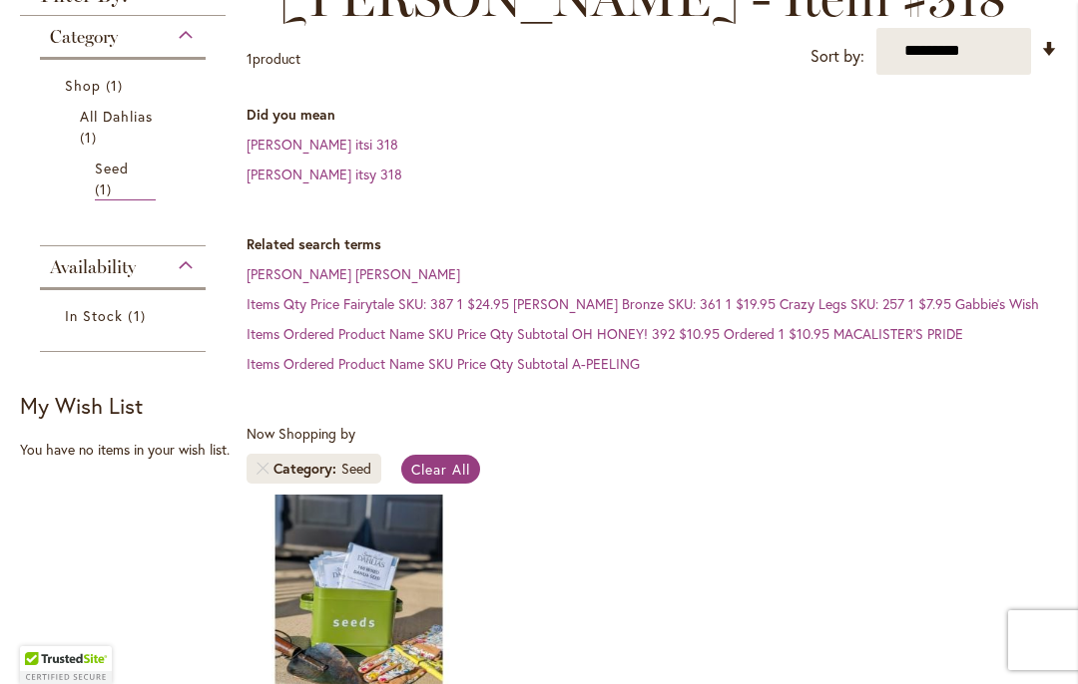
scroll to position [463, 0]
click at [463, 467] on span "Clear All" at bounding box center [440, 469] width 59 height 19
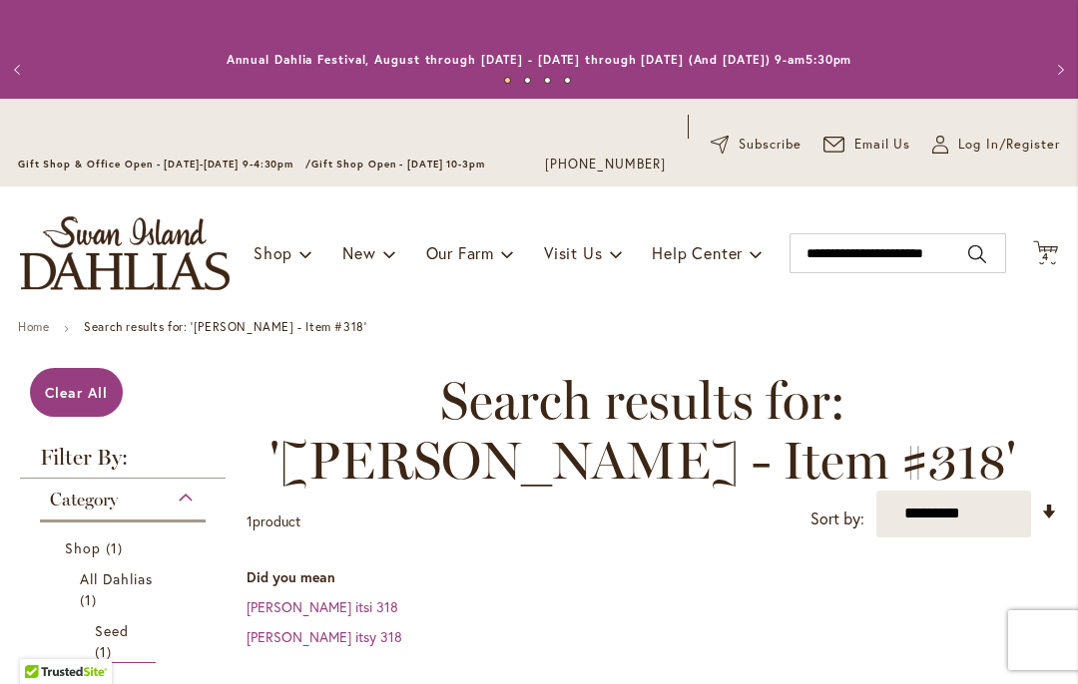
click at [1055, 249] on icon "Cart .cls-1 { fill: #231f20; }" at bounding box center [1045, 252] width 25 height 25
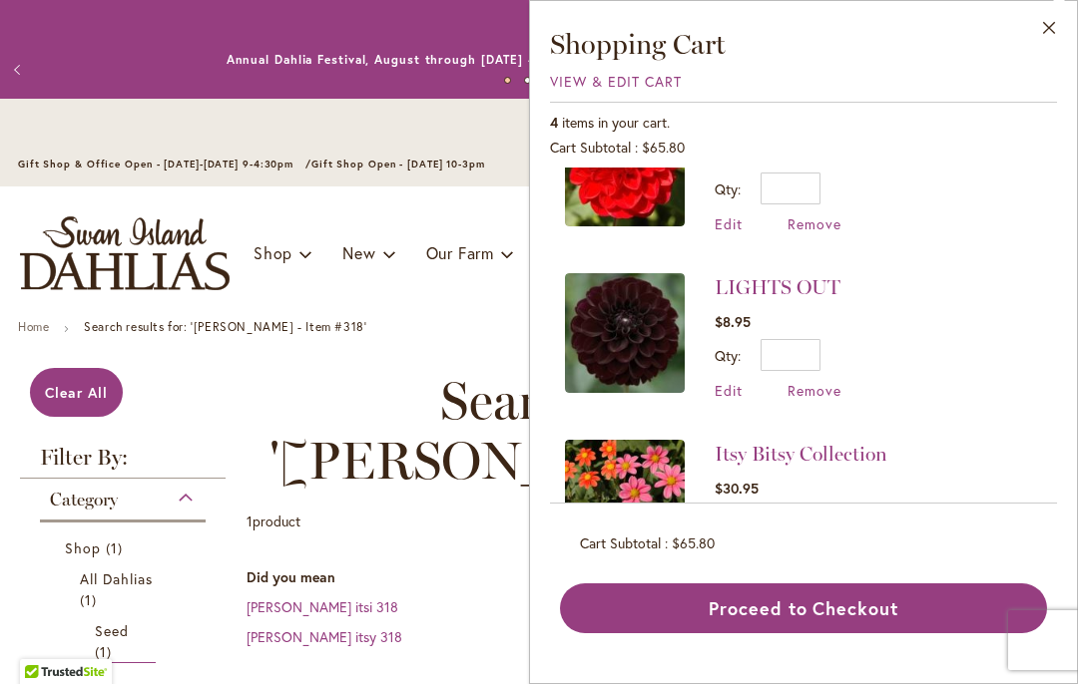
scroll to position [241, 0]
click at [696, 553] on span "$65.80" at bounding box center [692, 543] width 43 height 19
click at [1003, 271] on li "LIGHTS OUT $8.95 Qty * Update Edit Remove" at bounding box center [803, 337] width 477 height 167
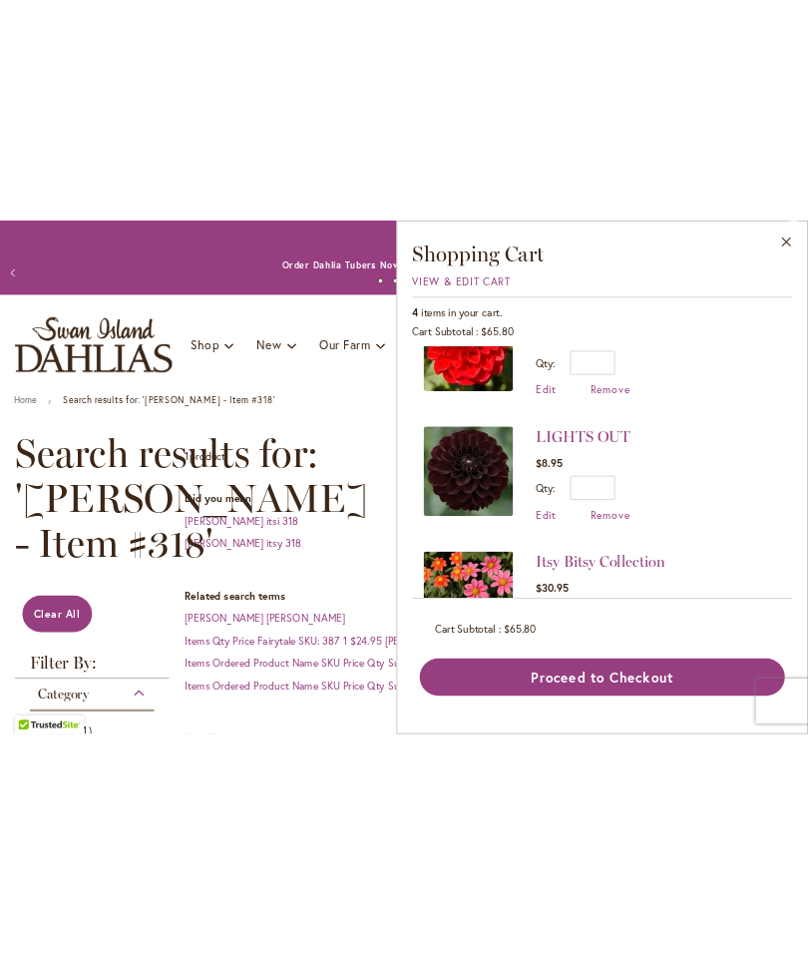
scroll to position [68, 0]
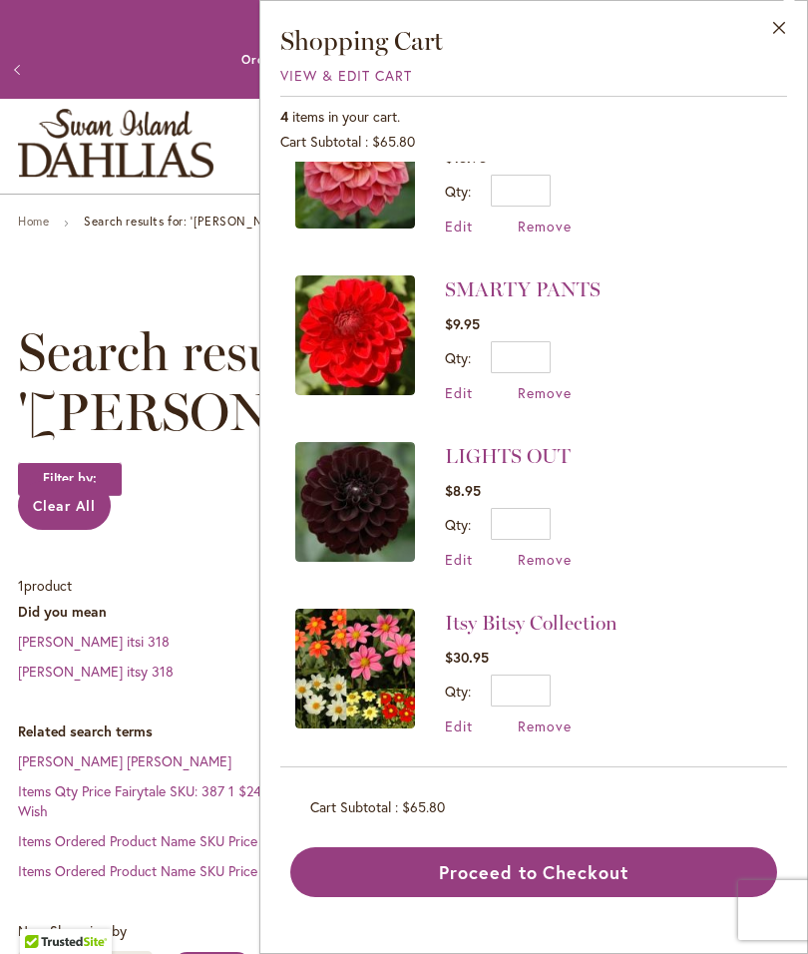
click at [565, 683] on button "Proceed to Checkout" at bounding box center [533, 872] width 487 height 50
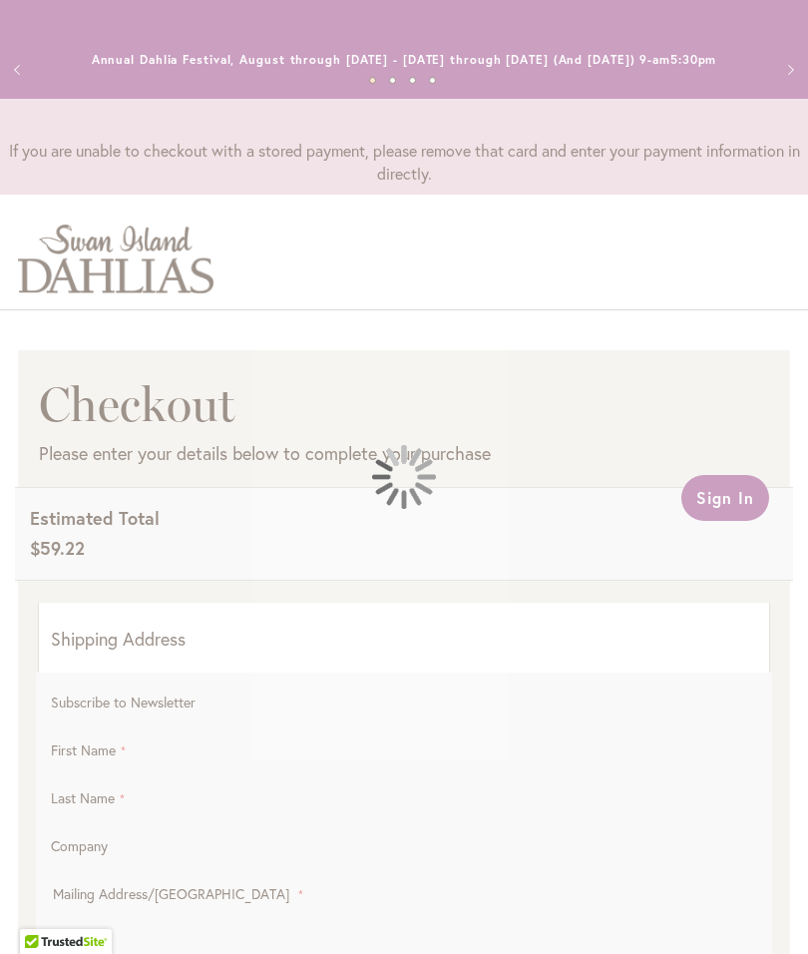
select select "**"
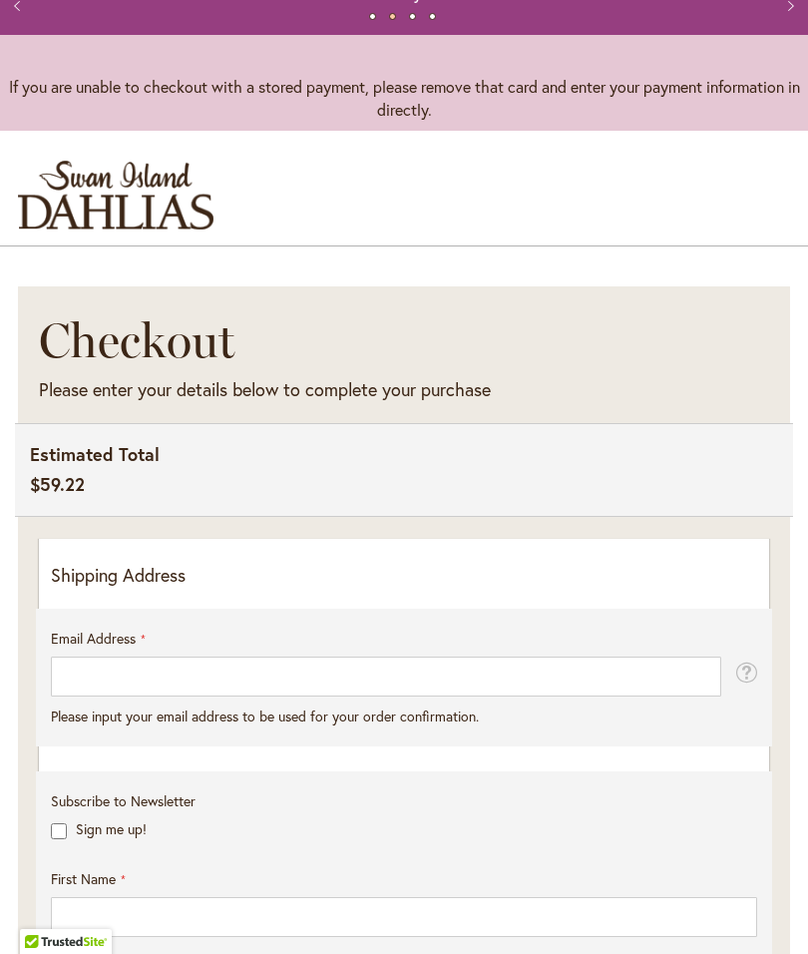
scroll to position [72, 0]
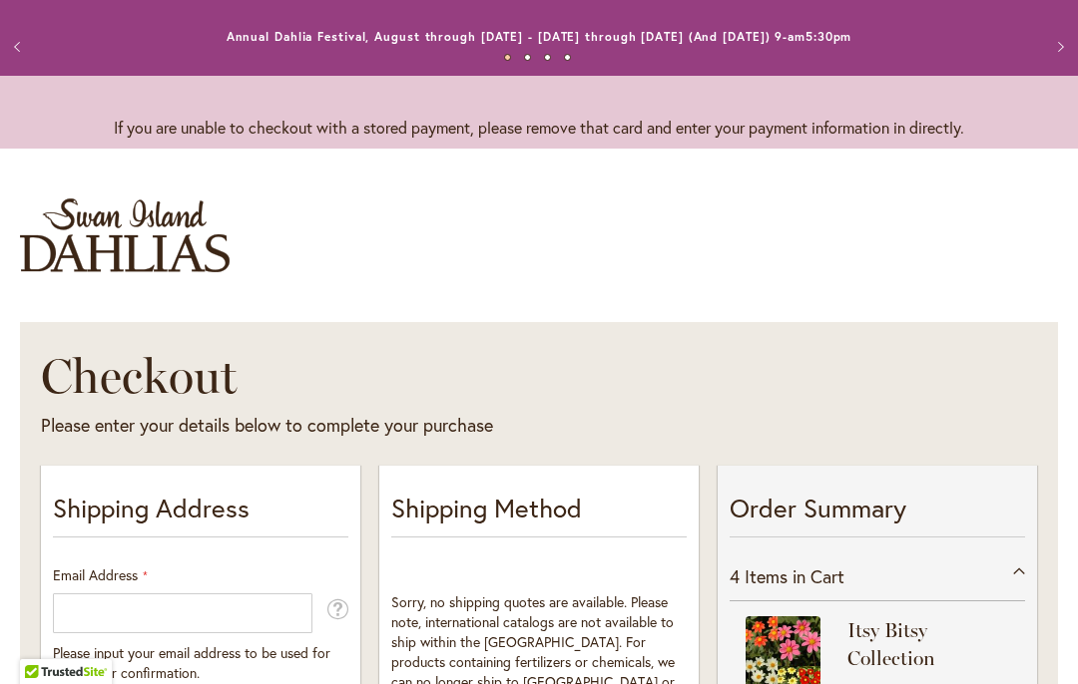
scroll to position [24, 0]
click at [807, 26] on button "Next" at bounding box center [1058, 46] width 40 height 40
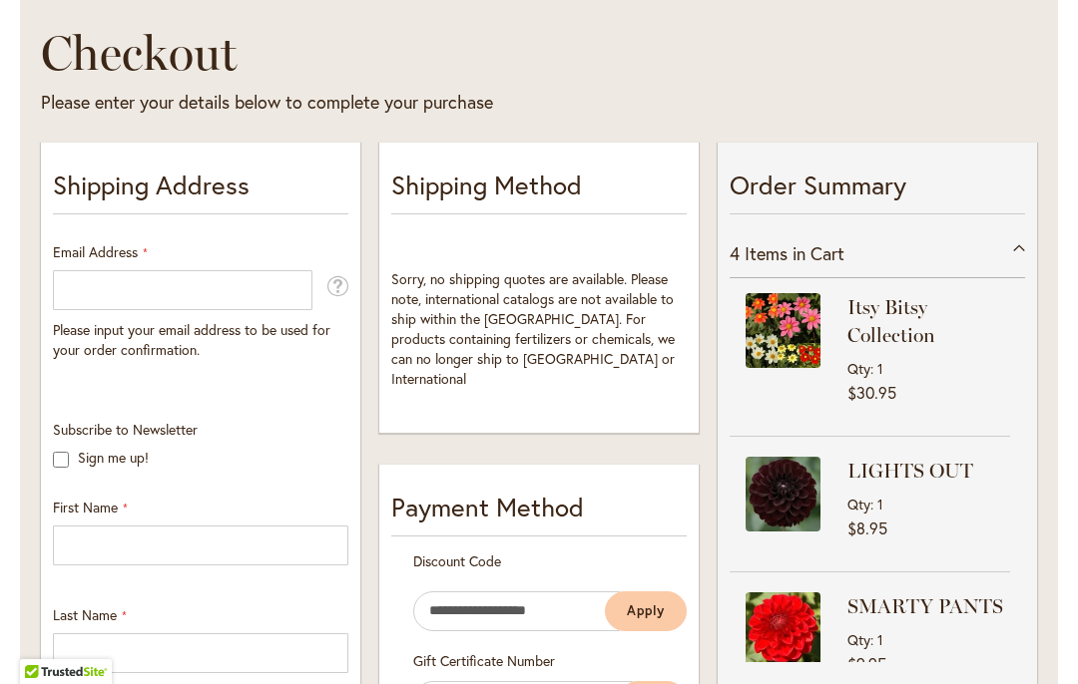
scroll to position [347, 0]
click at [807, 648] on span "Qty" at bounding box center [858, 639] width 23 height 19
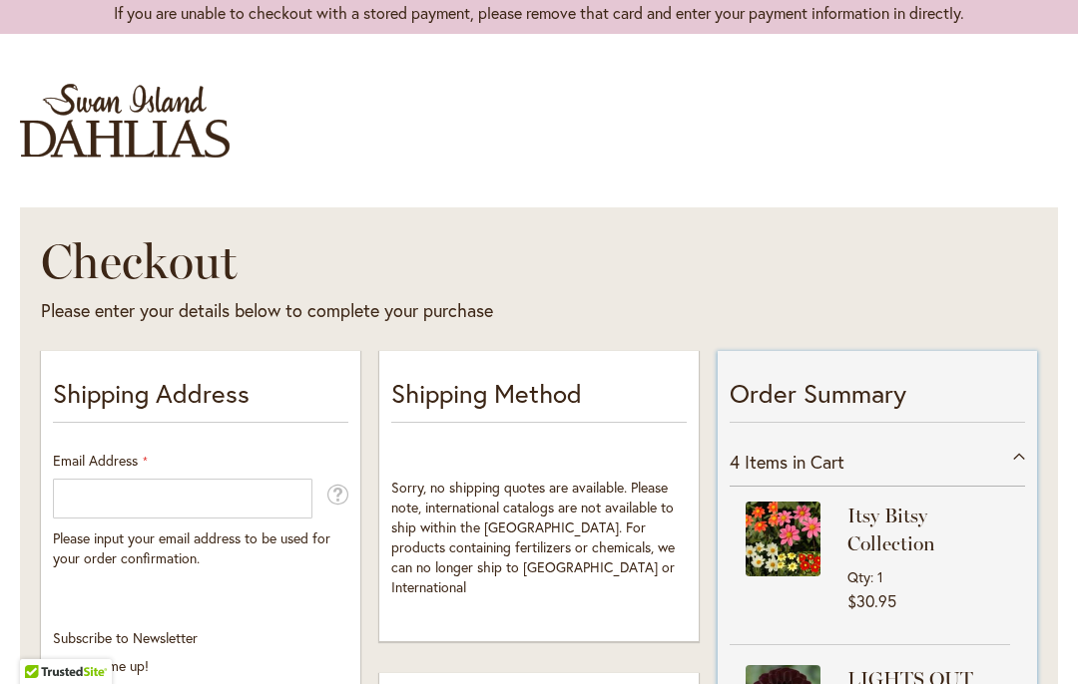
scroll to position [134, 0]
